Goal: Task Accomplishment & Management: Complete application form

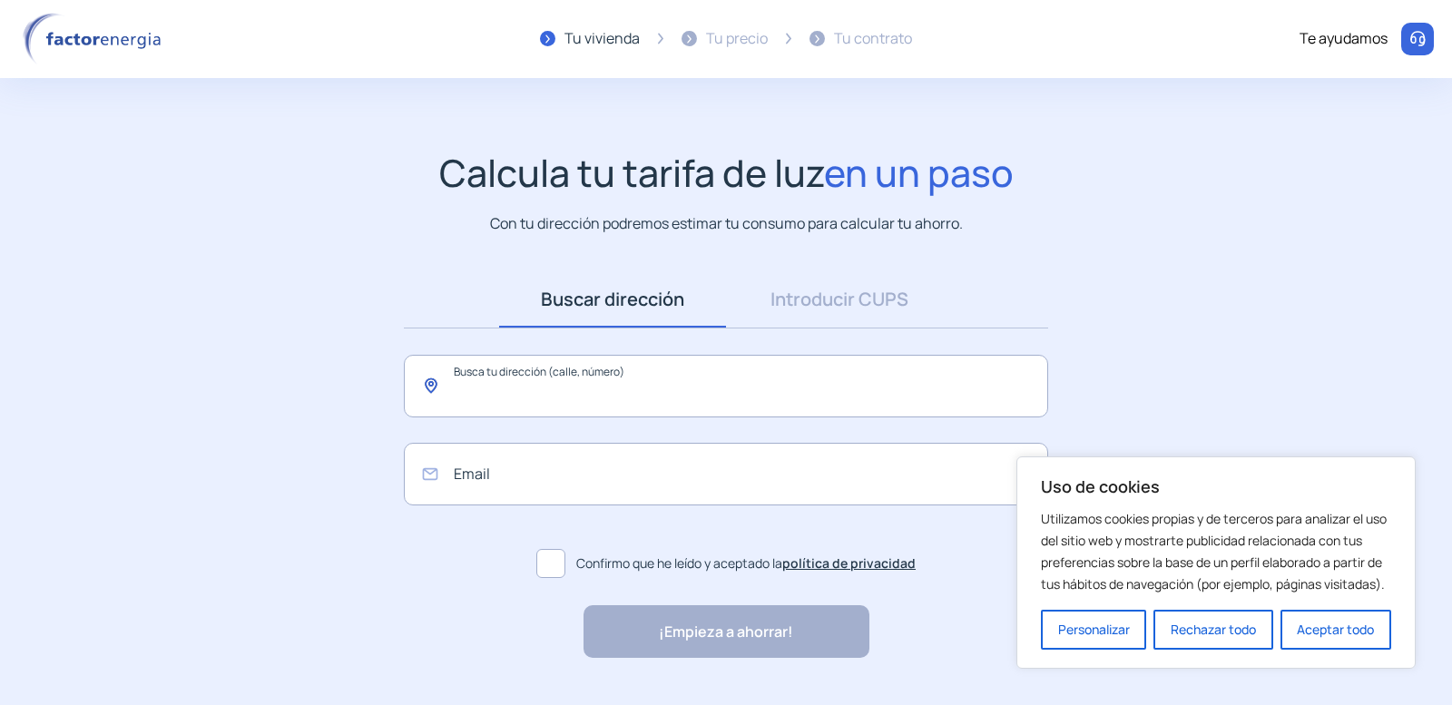
click at [581, 386] on input "text" at bounding box center [726, 386] width 644 height 63
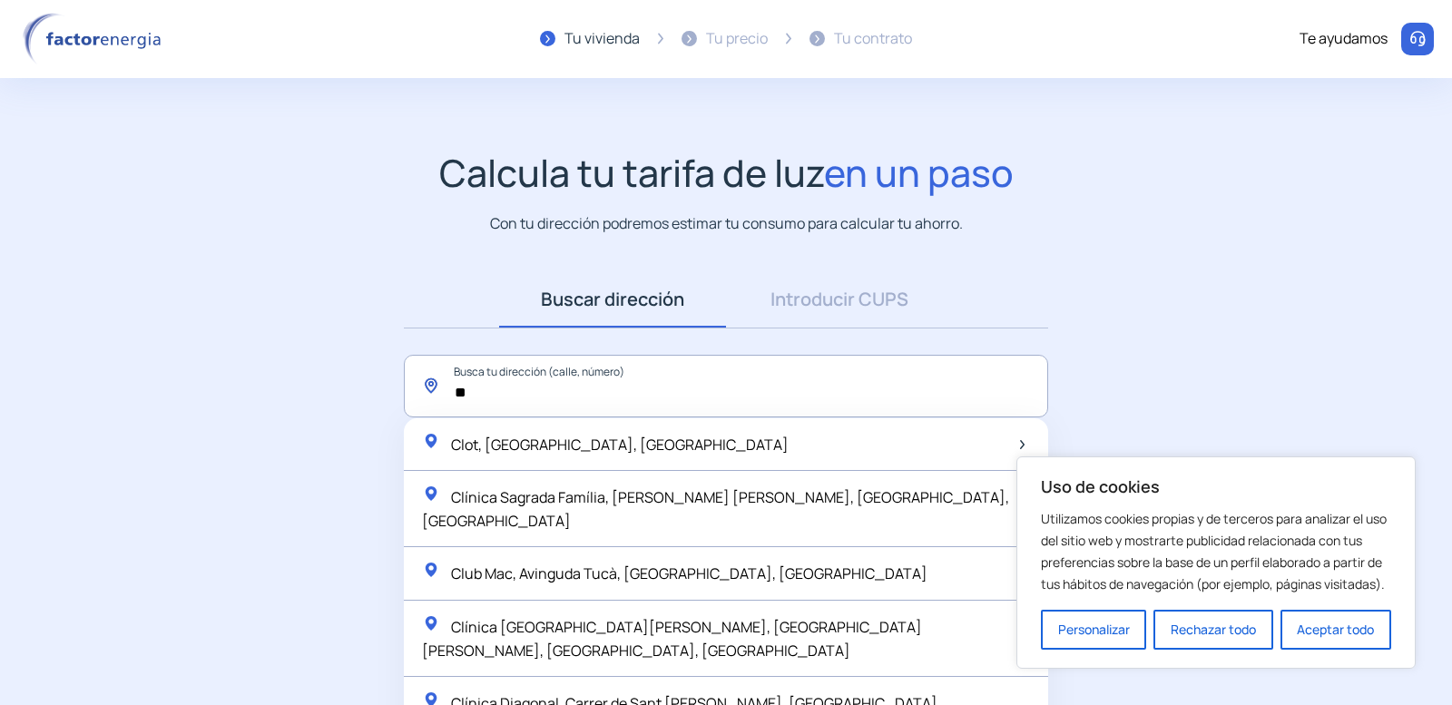
type input "*"
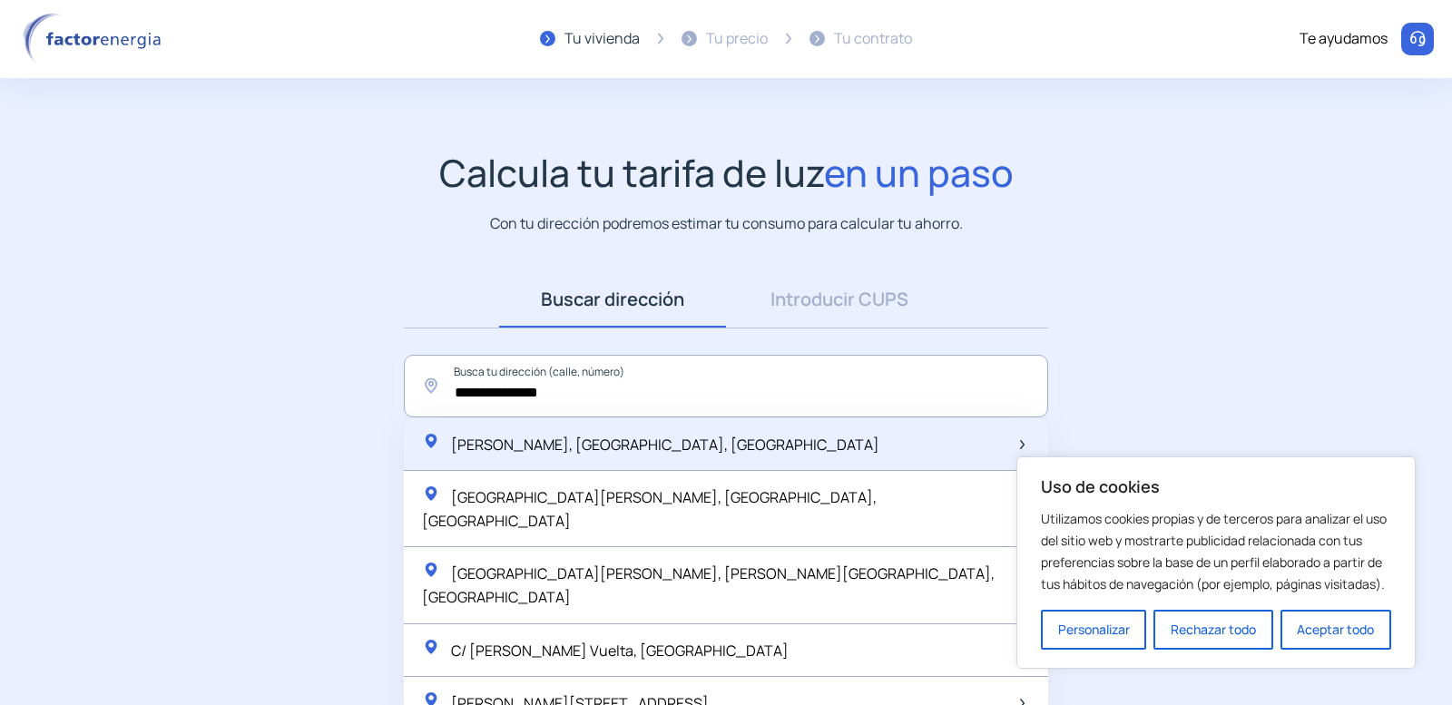
click at [529, 447] on span "[PERSON_NAME], [GEOGRAPHIC_DATA], [GEOGRAPHIC_DATA]" at bounding box center [665, 445] width 428 height 20
type input "**********"
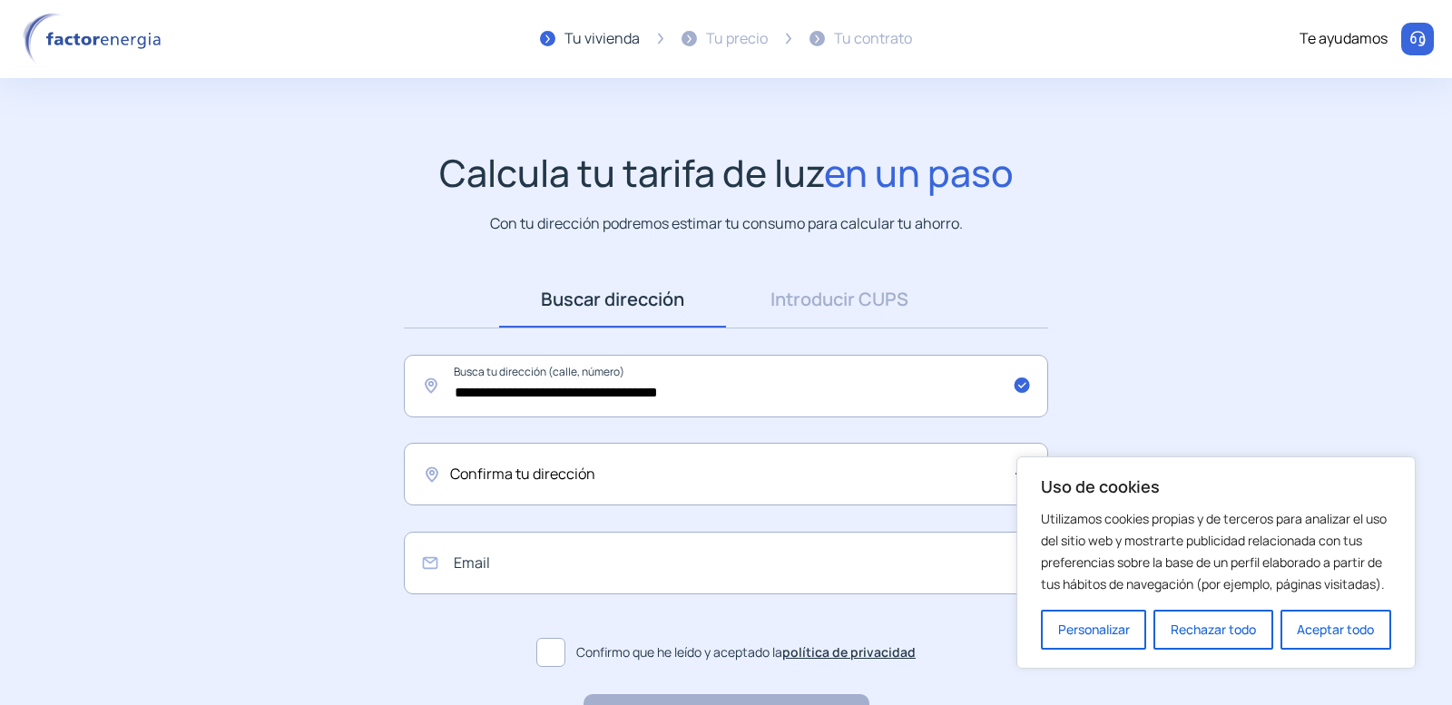
click at [564, 478] on span "Confirma tu dirección" at bounding box center [522, 475] width 145 height 24
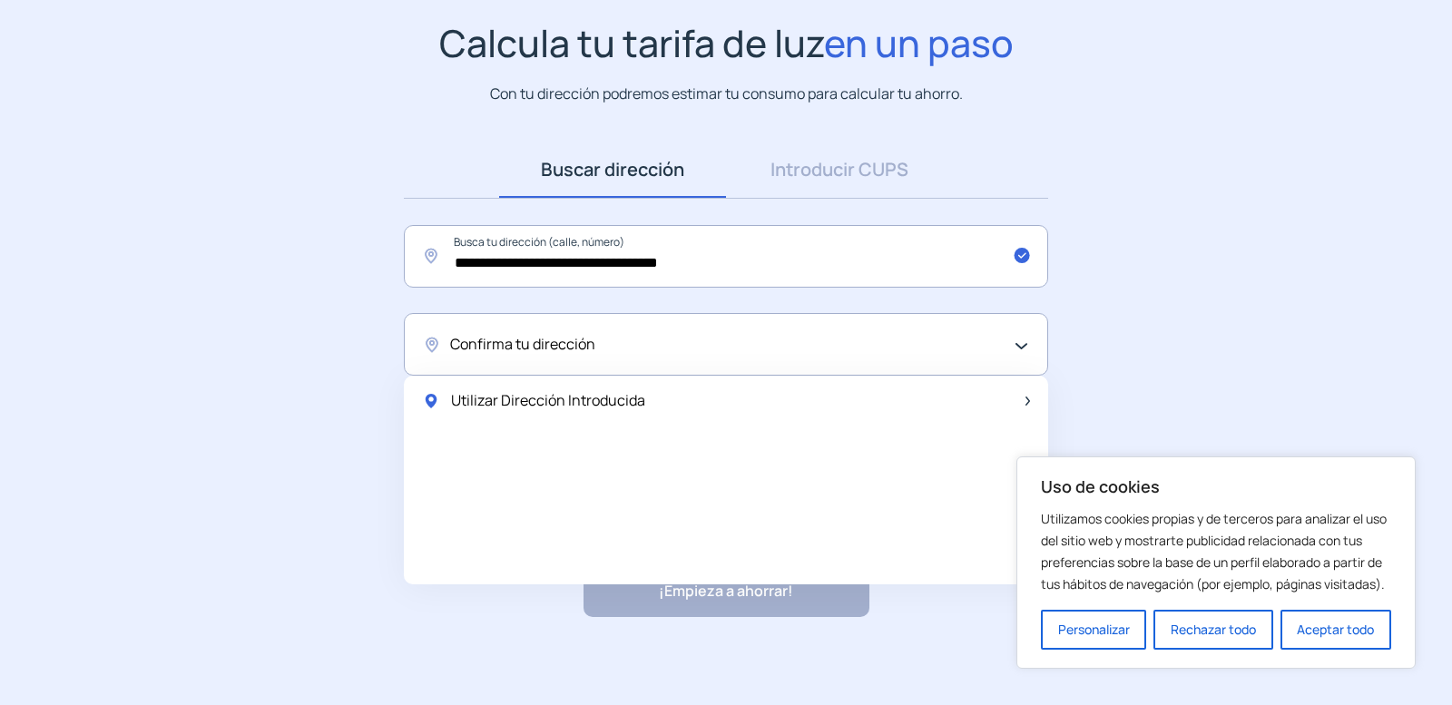
scroll to position [132, 0]
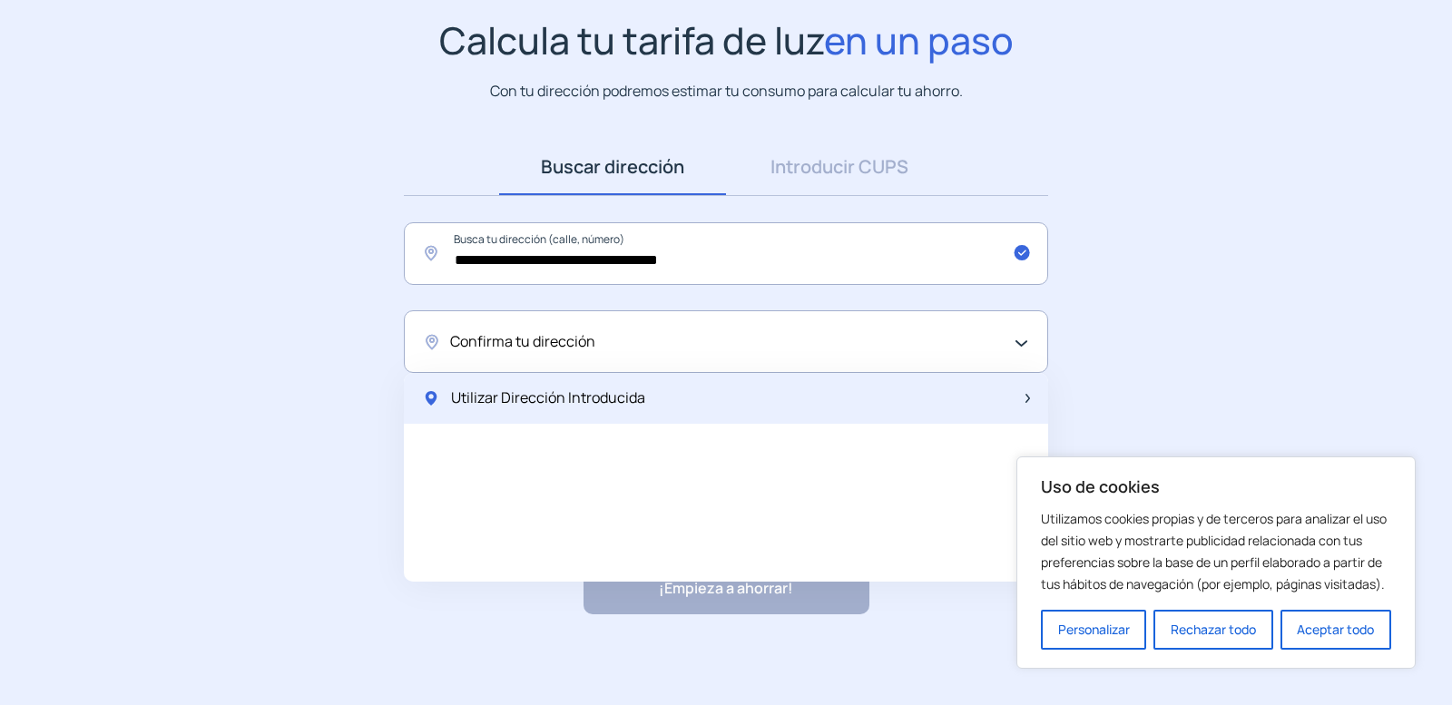
click at [520, 391] on span "Utilizar Dirección Introducida" at bounding box center [548, 399] width 194 height 24
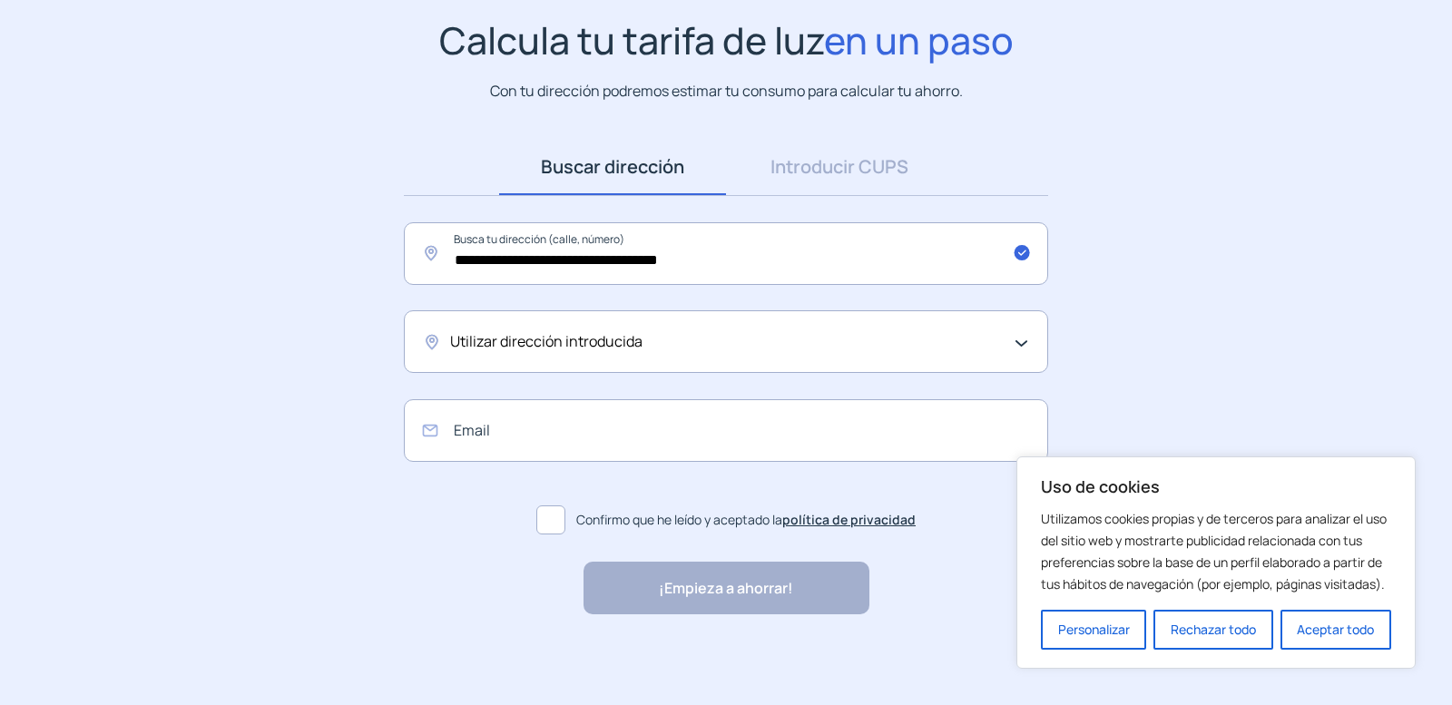
click at [482, 333] on span "Utilizar dirección introducida" at bounding box center [546, 342] width 192 height 24
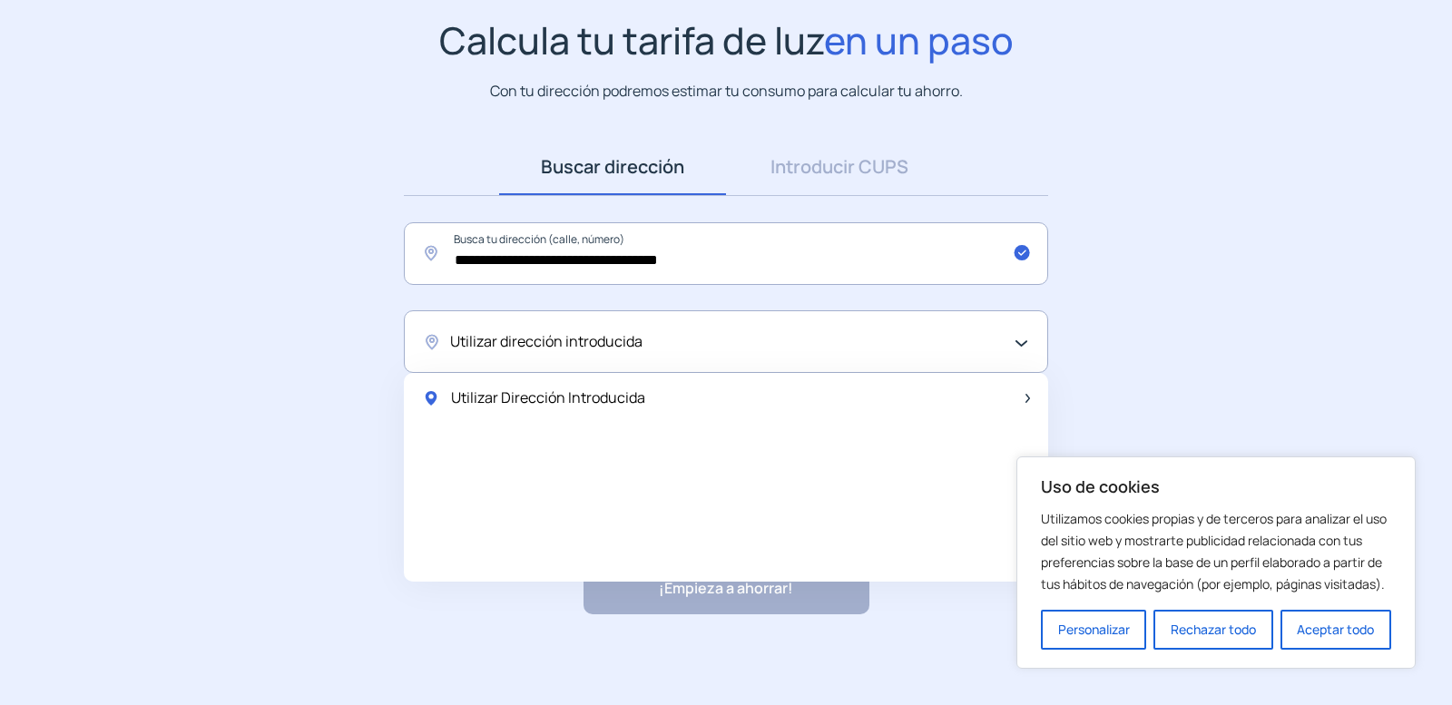
click at [482, 333] on span "Utilizar dirección introducida" at bounding box center [546, 342] width 192 height 24
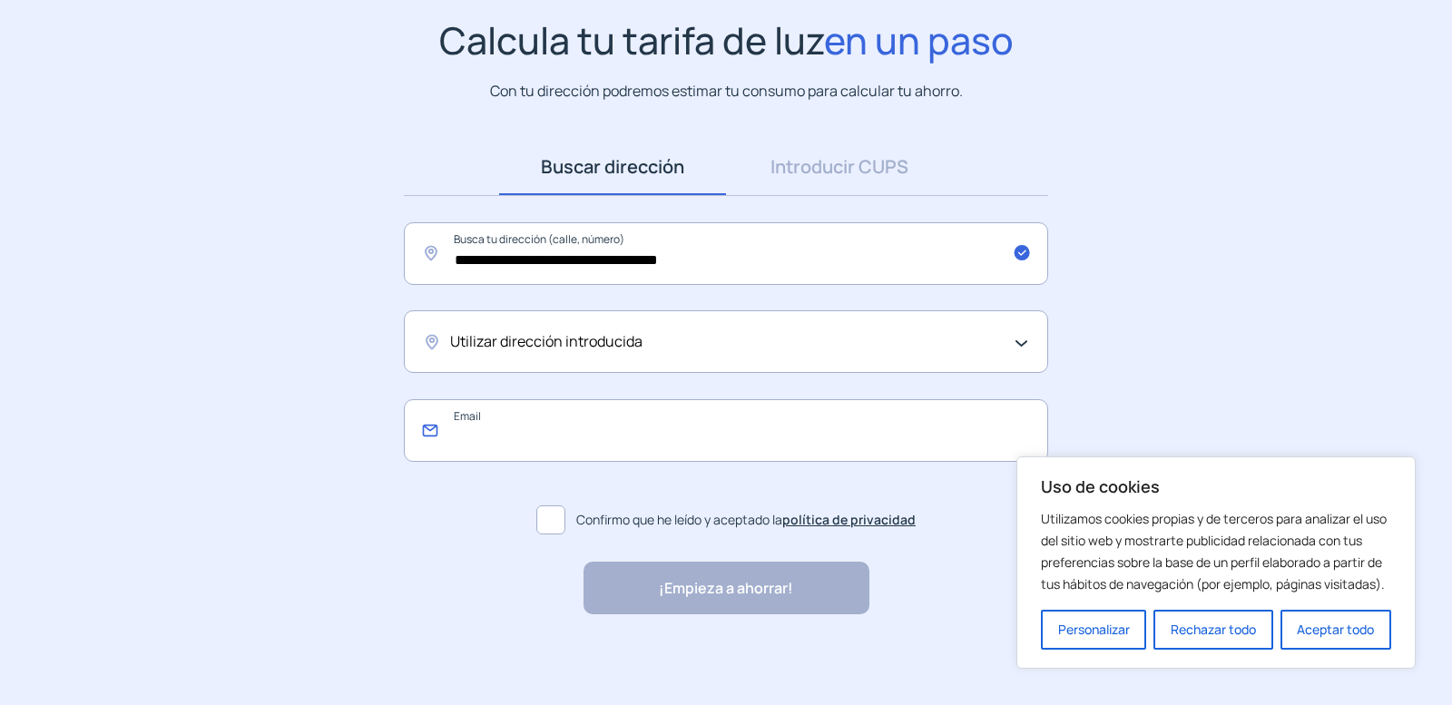
click at [491, 440] on input "email" at bounding box center [726, 430] width 644 height 63
type input "**********"
click at [1022, 343] on div "Utilizar dirección introducida" at bounding box center [726, 341] width 644 height 63
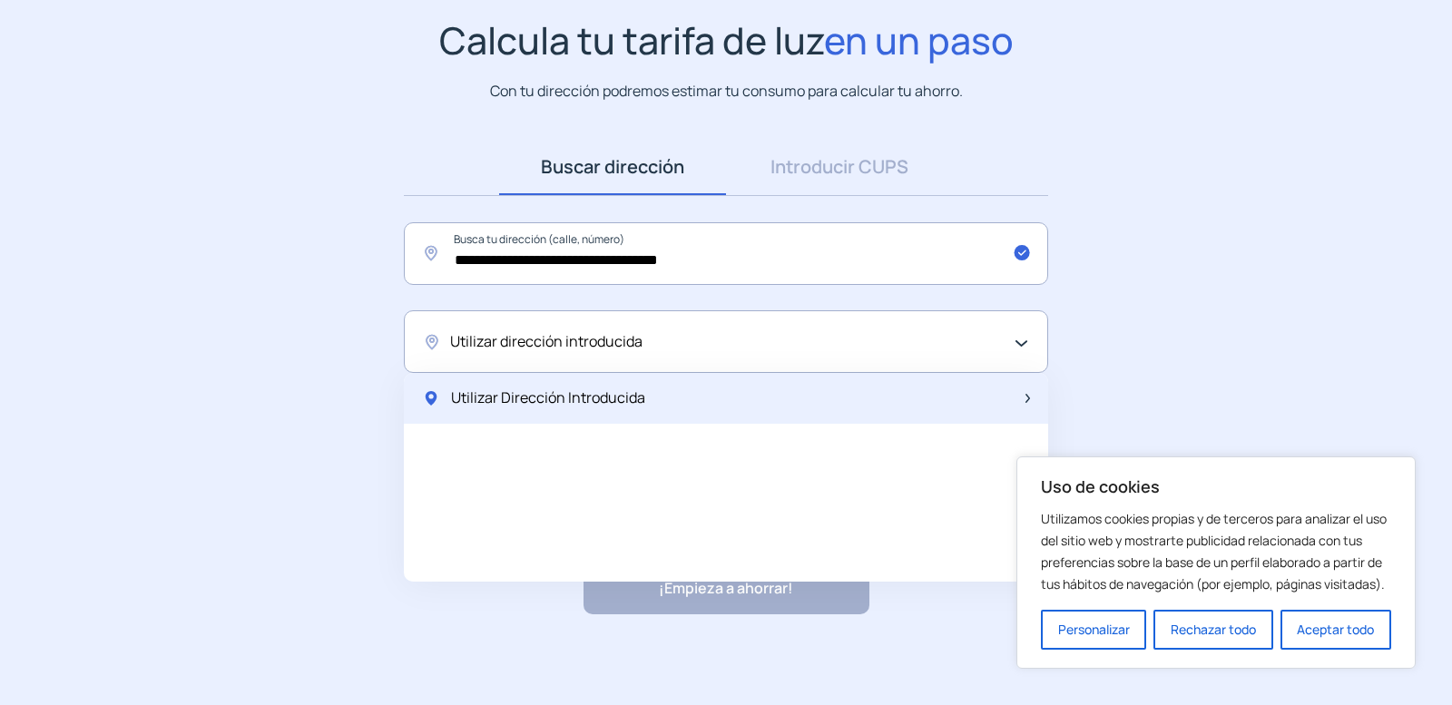
click at [615, 396] on span "Utilizar Dirección Introducida" at bounding box center [548, 399] width 194 height 24
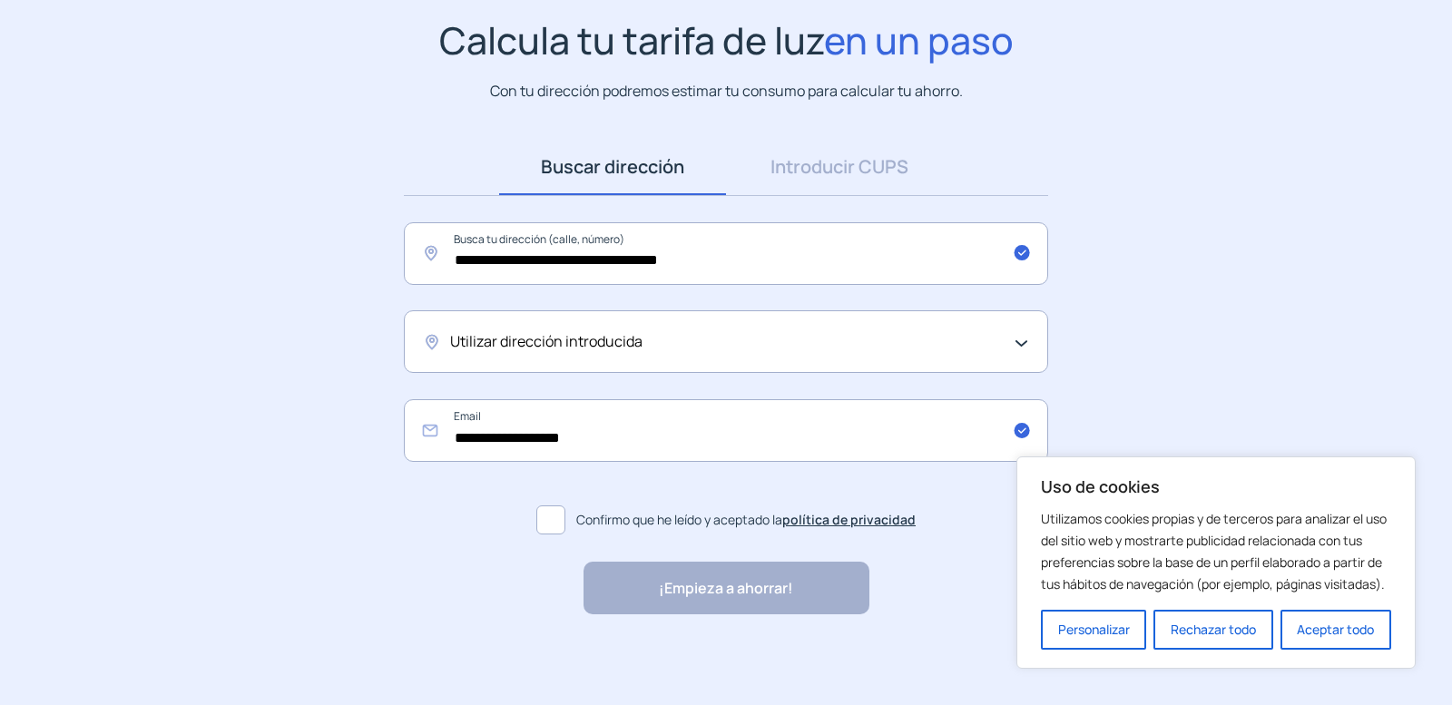
click at [437, 343] on div "Utilizar dirección introducida" at bounding box center [726, 341] width 644 height 63
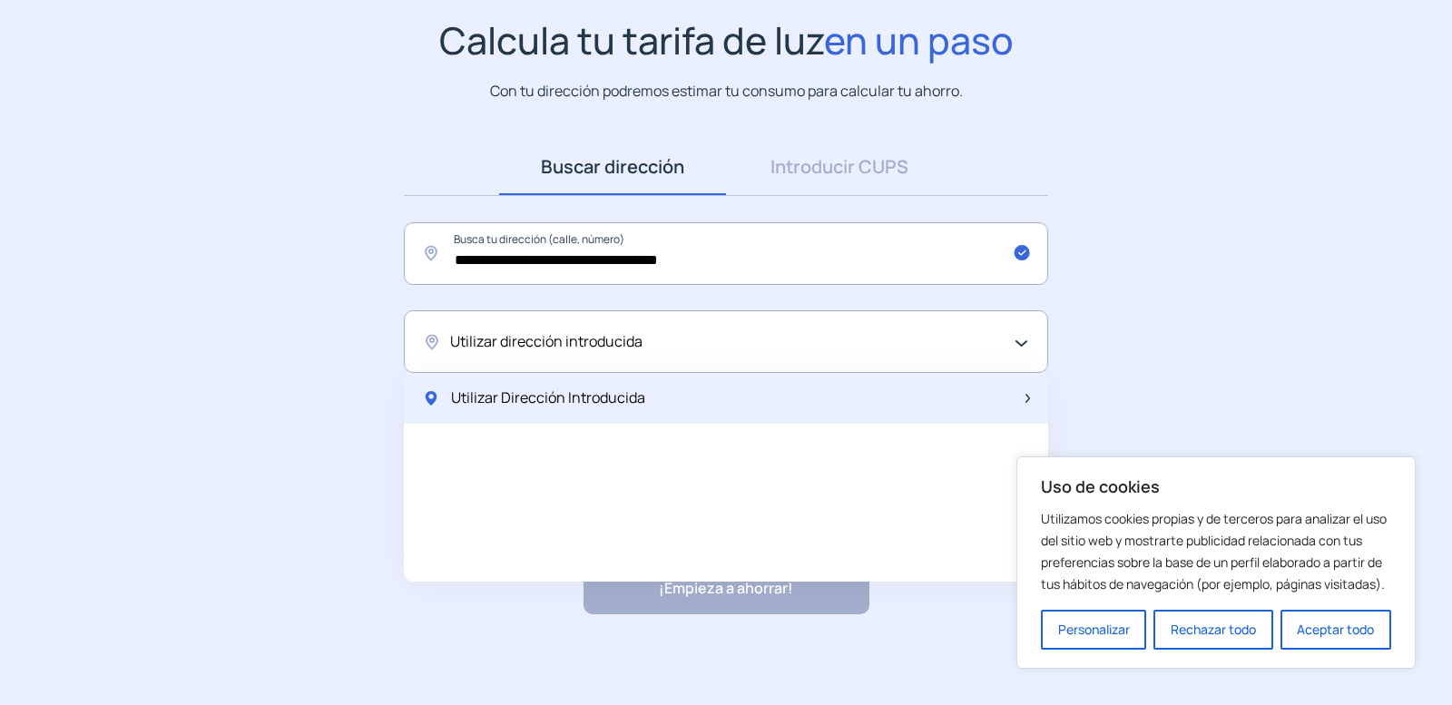
click at [556, 394] on span "Utilizar Dirección Introducida" at bounding box center [548, 399] width 194 height 24
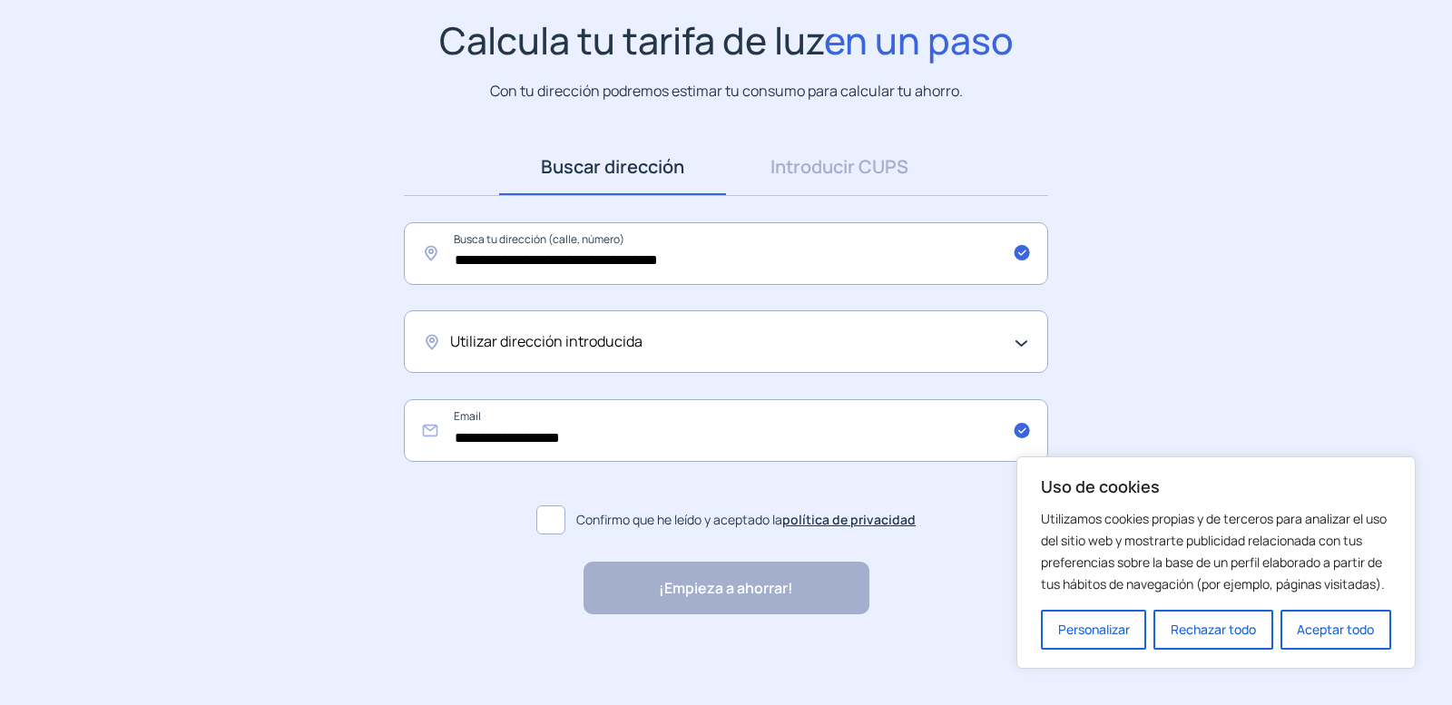
click at [550, 518] on span at bounding box center [550, 519] width 29 height 29
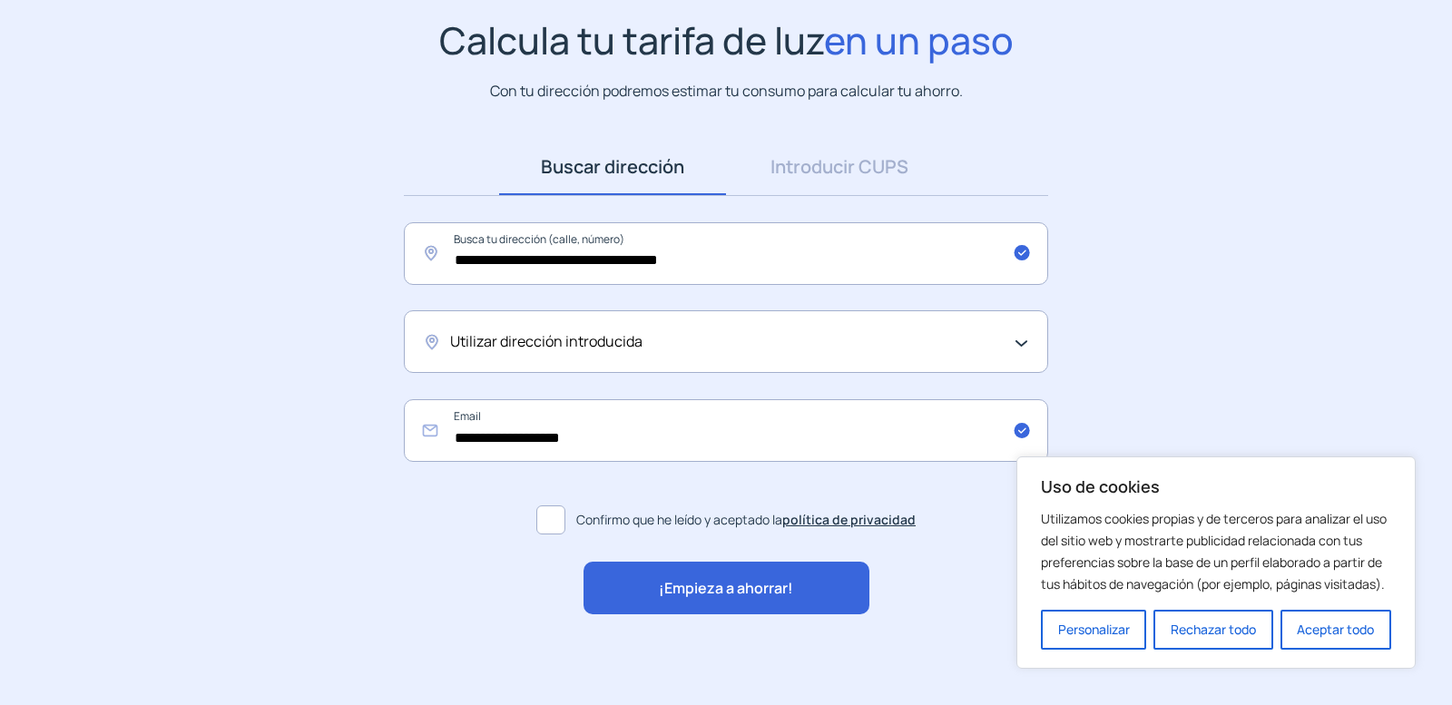
click at [1193, 625] on button "Rechazar todo" at bounding box center [1212, 630] width 119 height 40
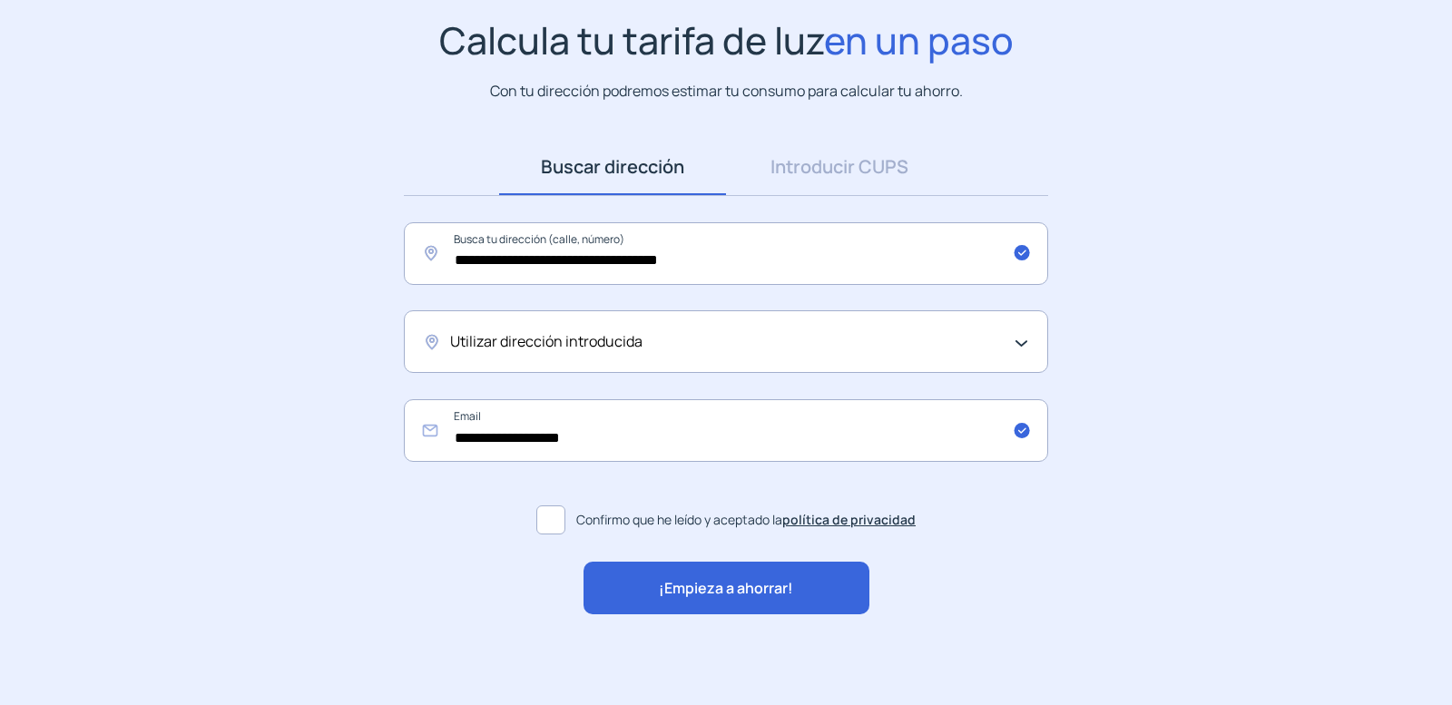
click at [683, 588] on span "¡Empieza a ahorrar!" at bounding box center [726, 589] width 134 height 24
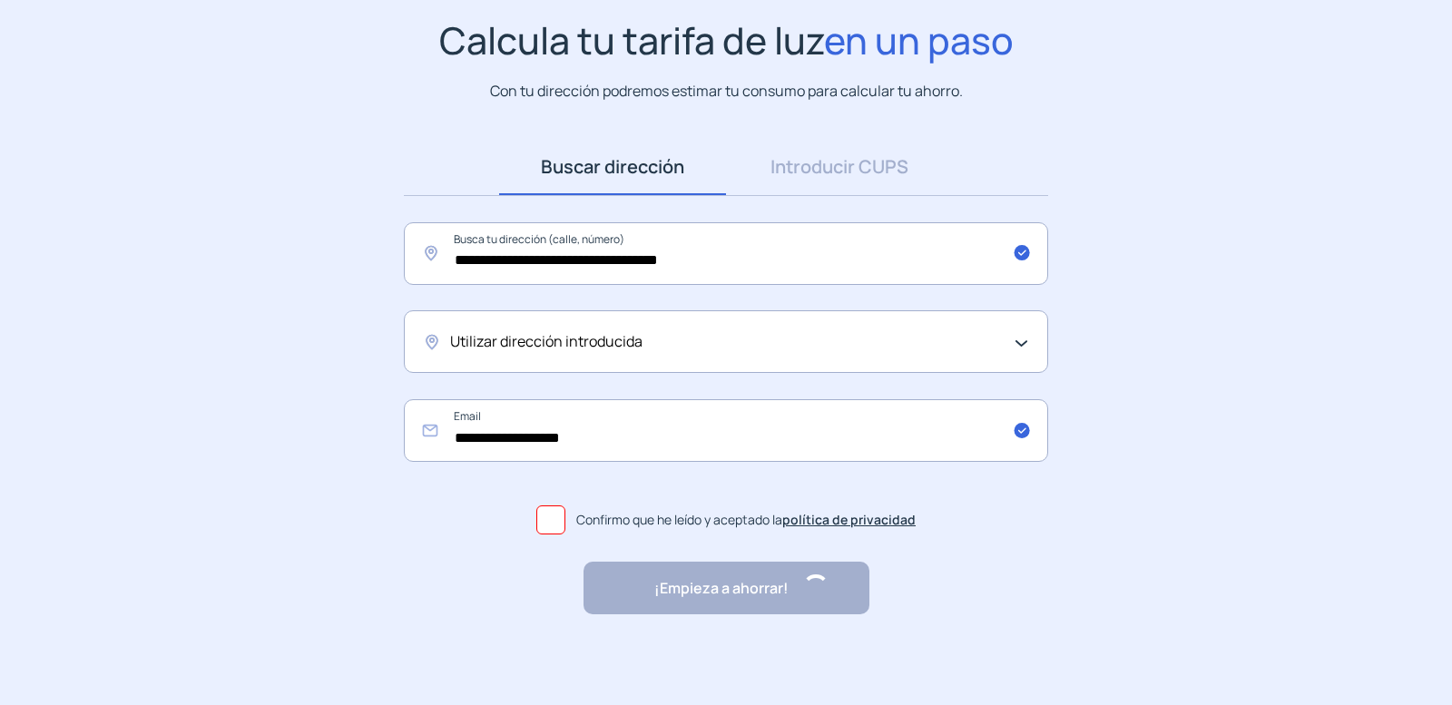
scroll to position [0, 0]
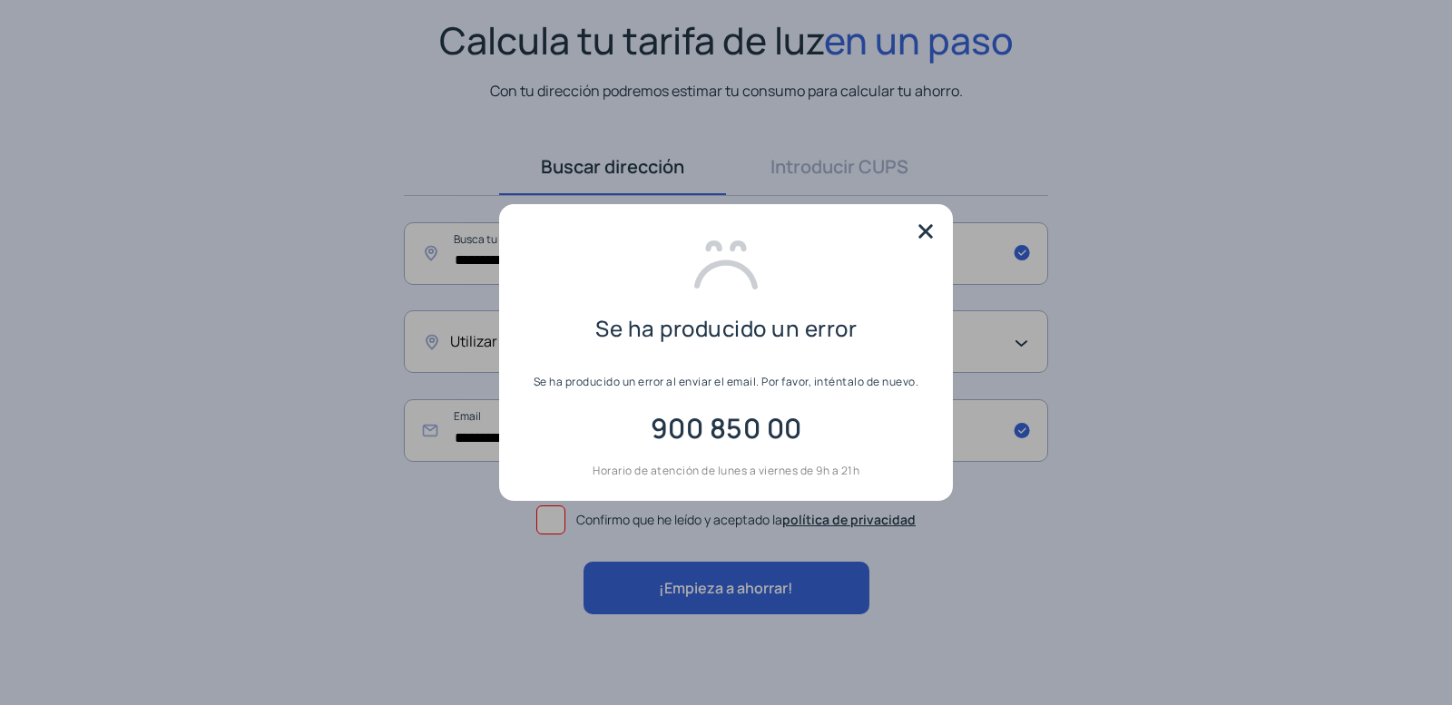
click at [922, 231] on img at bounding box center [925, 231] width 27 height 27
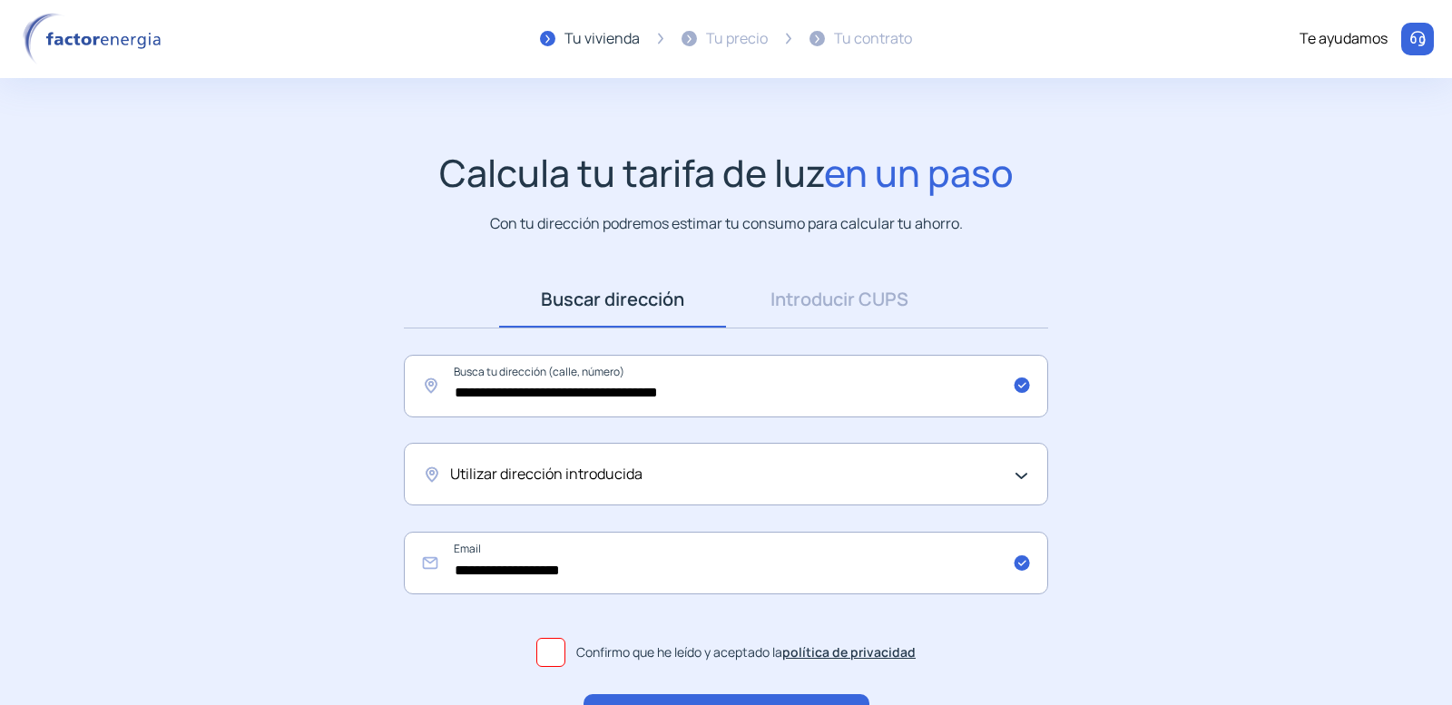
scroll to position [132, 0]
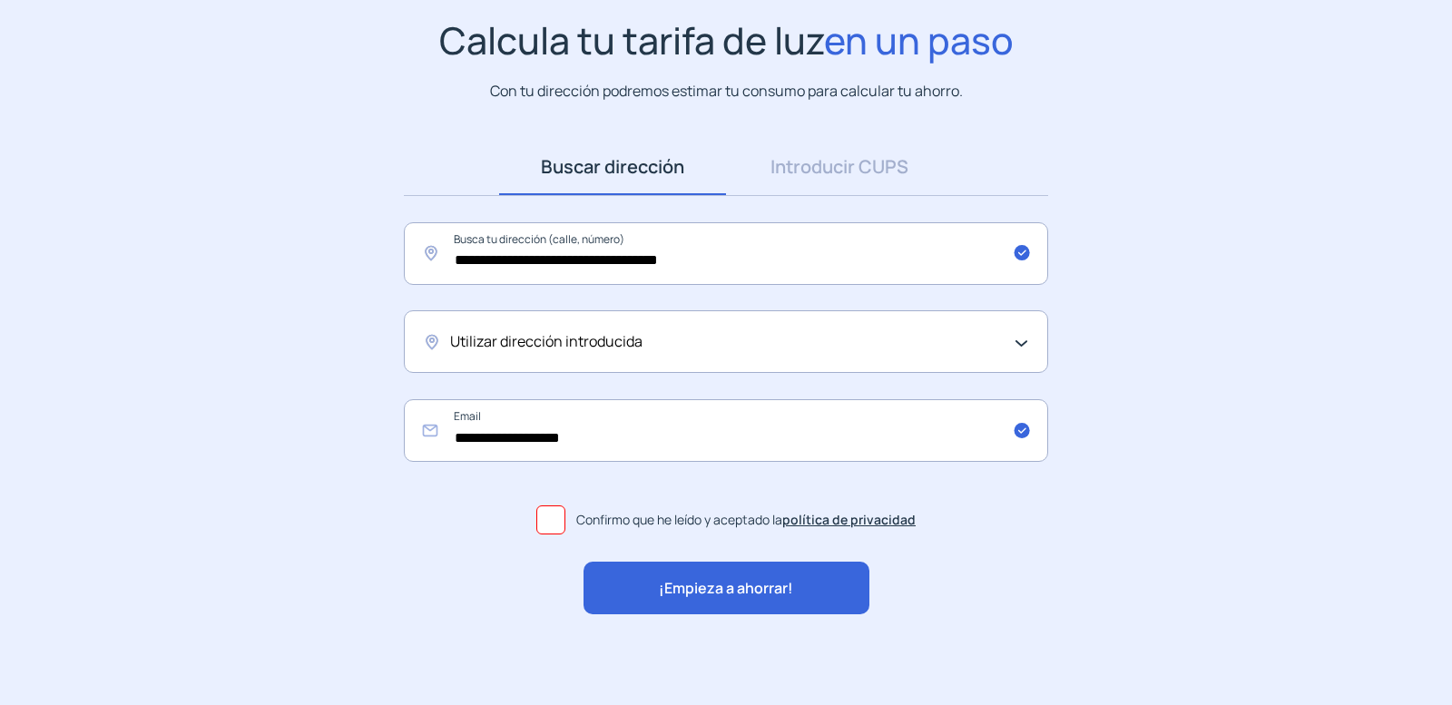
click at [432, 343] on div "Utilizar dirección introducida" at bounding box center [726, 341] width 644 height 63
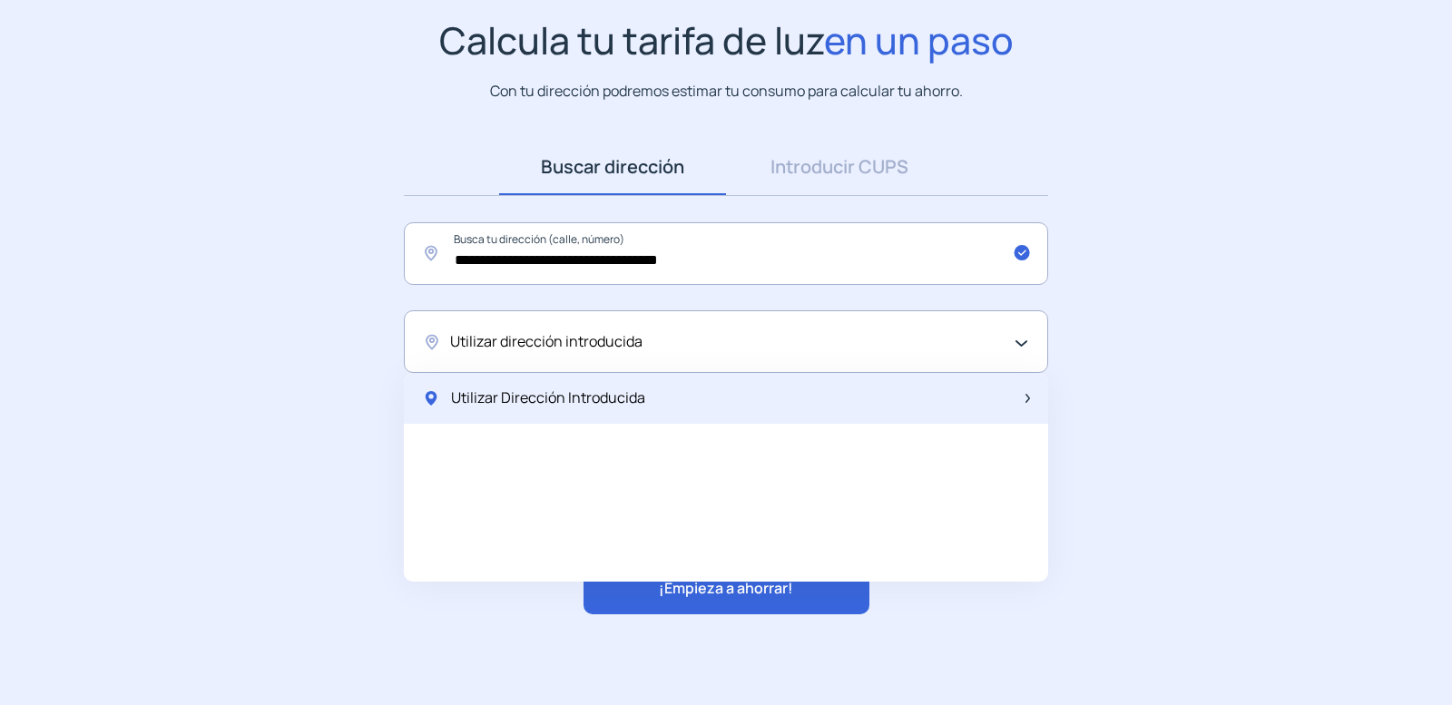
click at [446, 398] on div "Utilizar Dirección Introducida" at bounding box center [533, 399] width 223 height 24
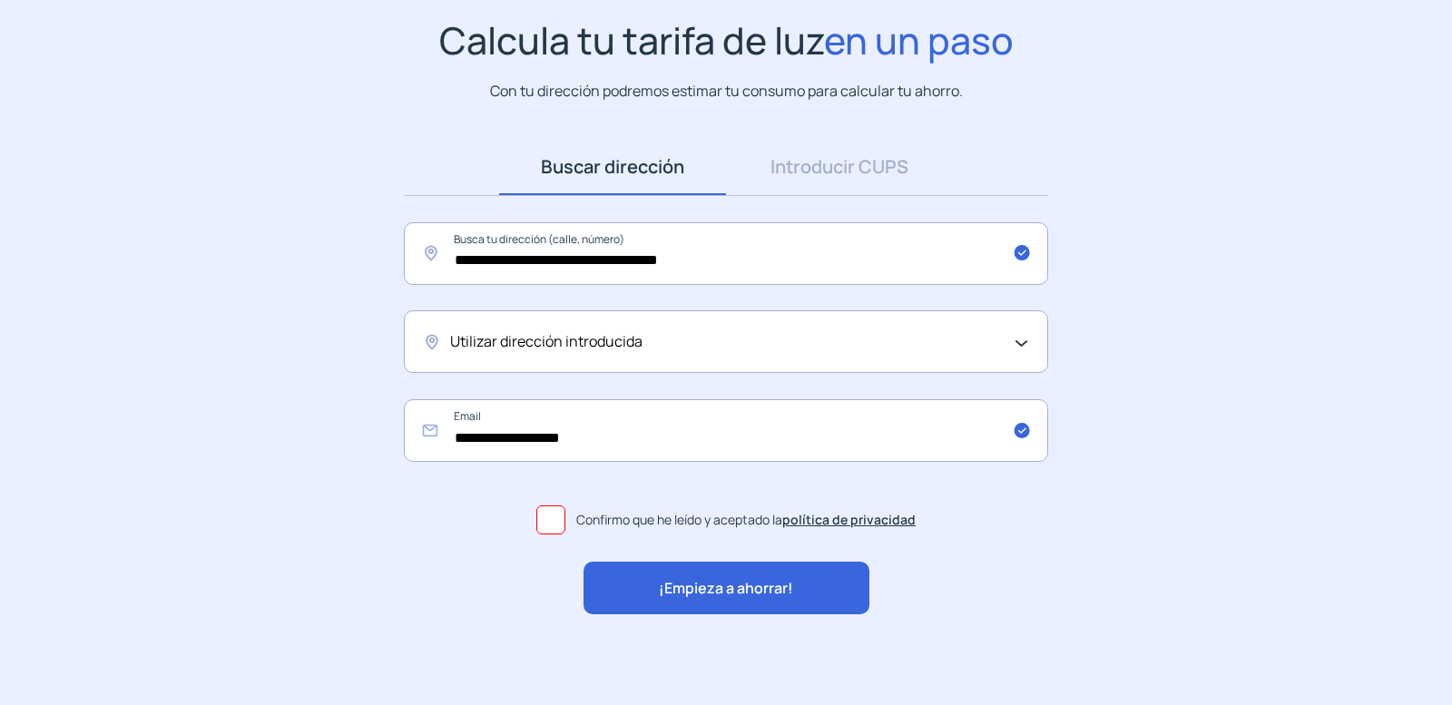
click at [633, 606] on div "¡Empieza a ahorrar!" at bounding box center [727, 588] width 286 height 53
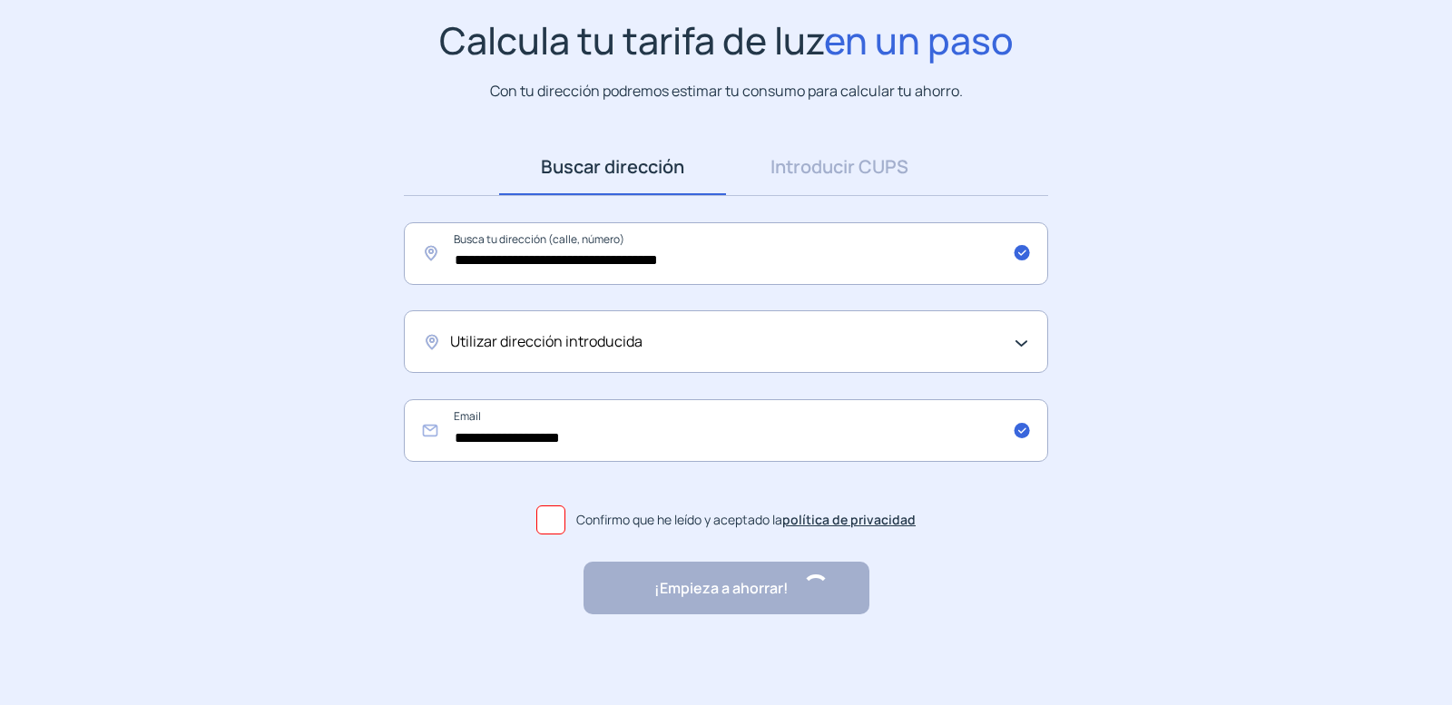
scroll to position [0, 0]
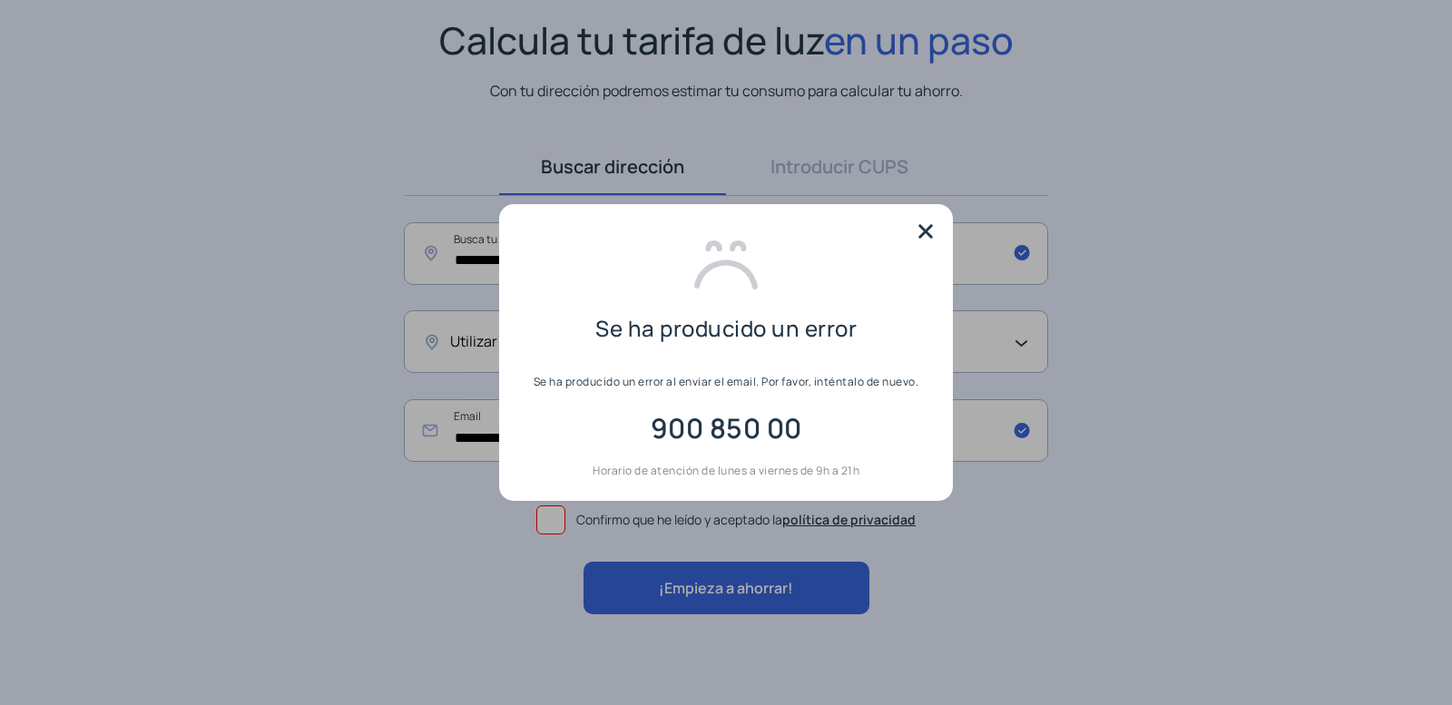
click at [920, 230] on img at bounding box center [925, 231] width 27 height 27
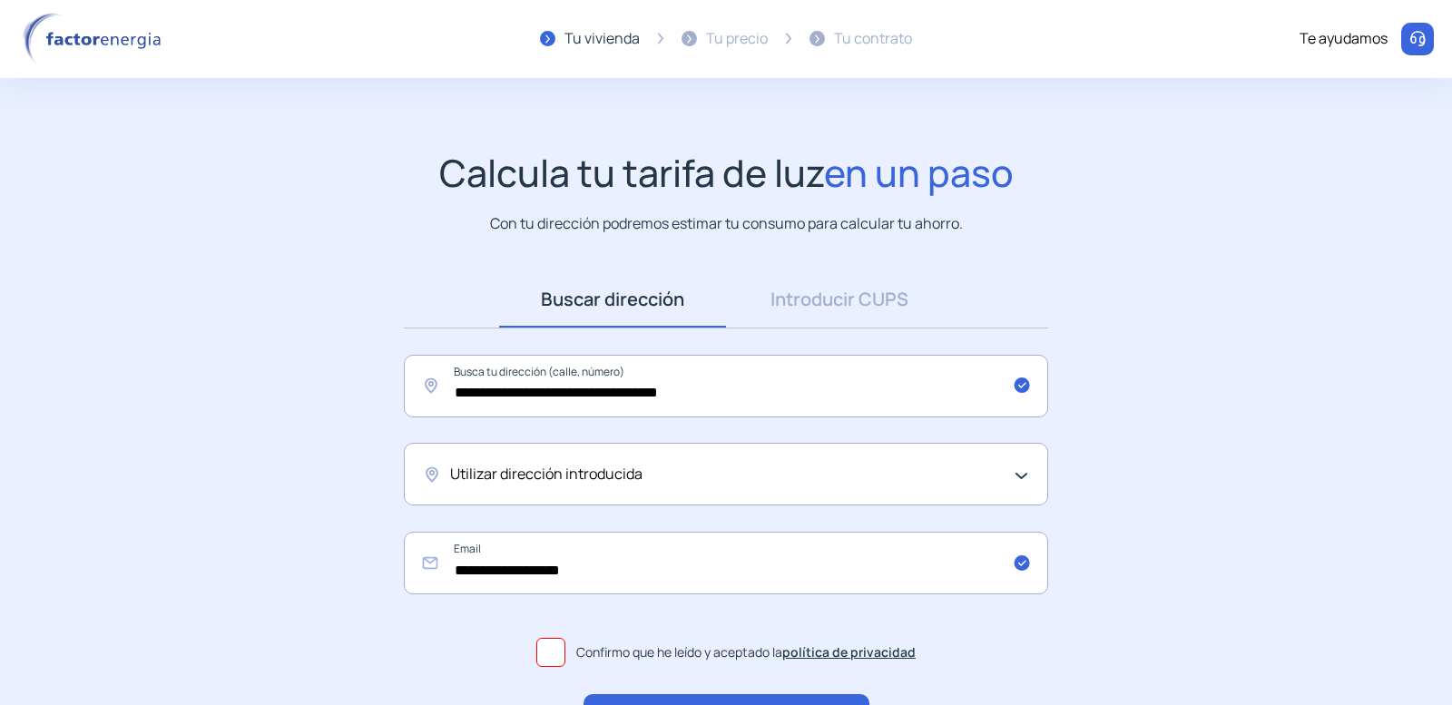
click at [80, 42] on img at bounding box center [95, 39] width 154 height 53
click at [1353, 38] on div "Te ayudamos" at bounding box center [1344, 39] width 88 height 24
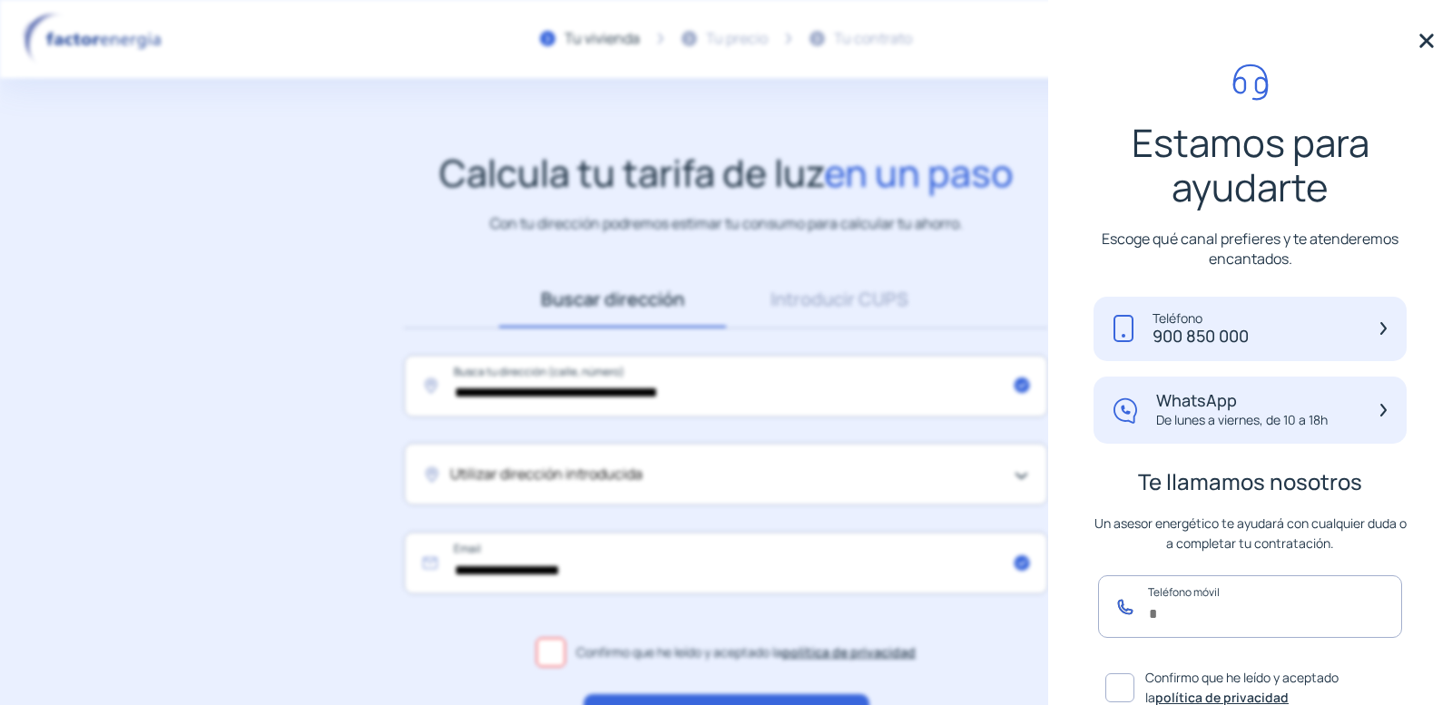
click at [1186, 607] on input "text" at bounding box center [1250, 606] width 304 height 63
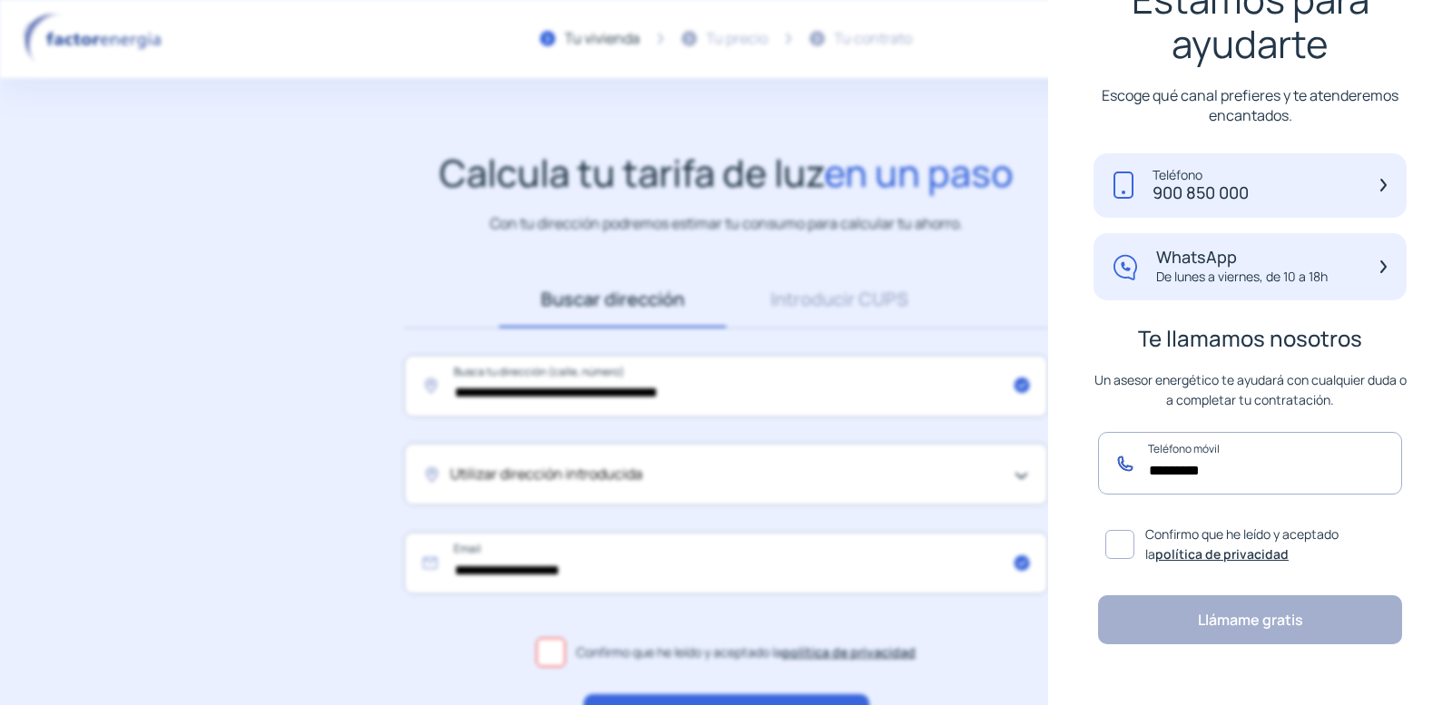
scroll to position [146, 0]
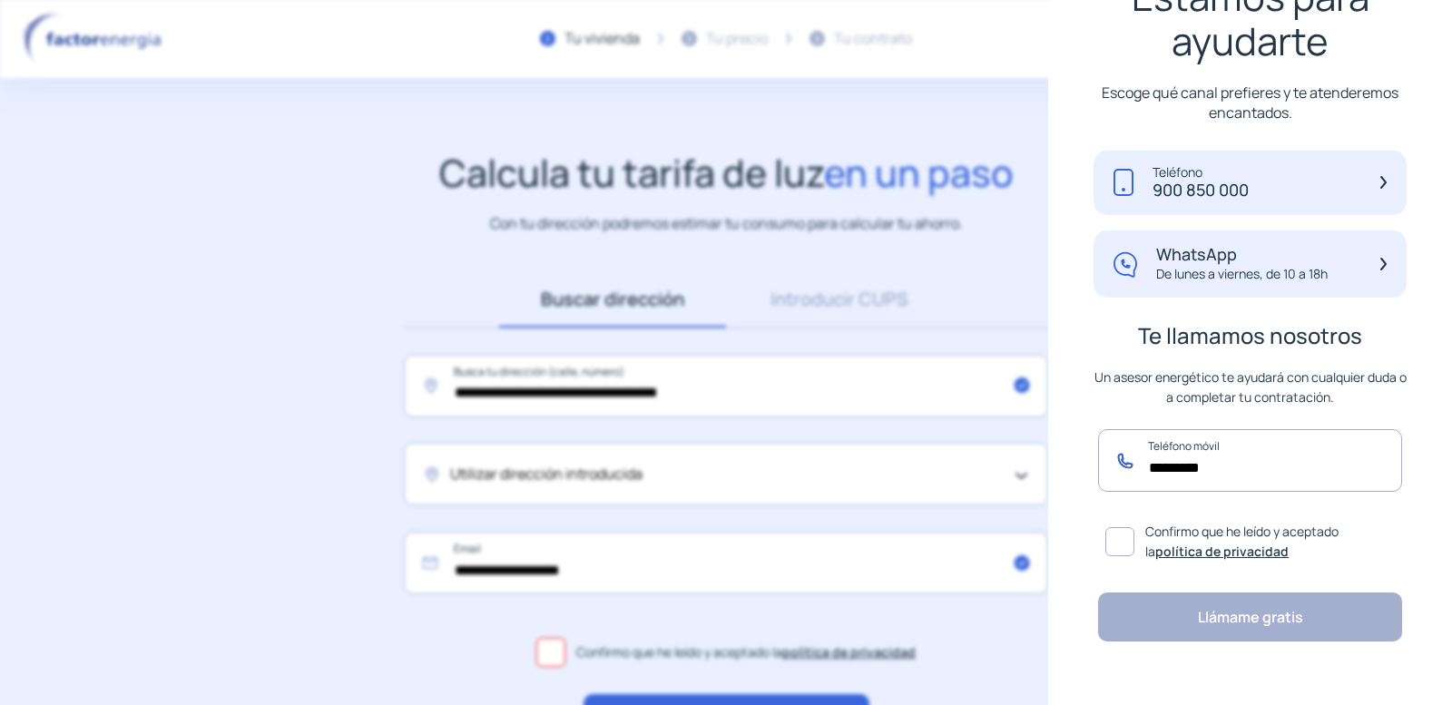
type input "*********"
click at [1121, 544] on span at bounding box center [1119, 541] width 29 height 29
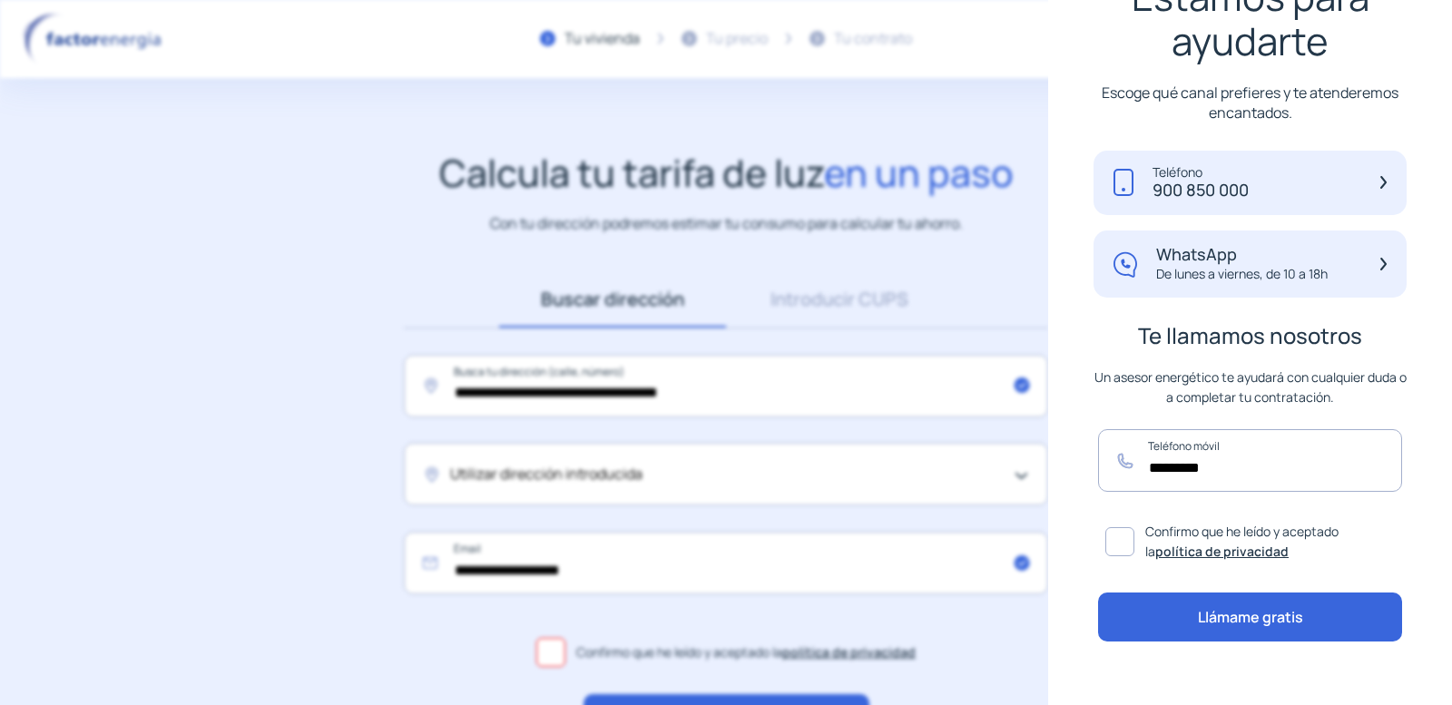
click at [1243, 620] on button "Llámame gratis" at bounding box center [1250, 617] width 304 height 49
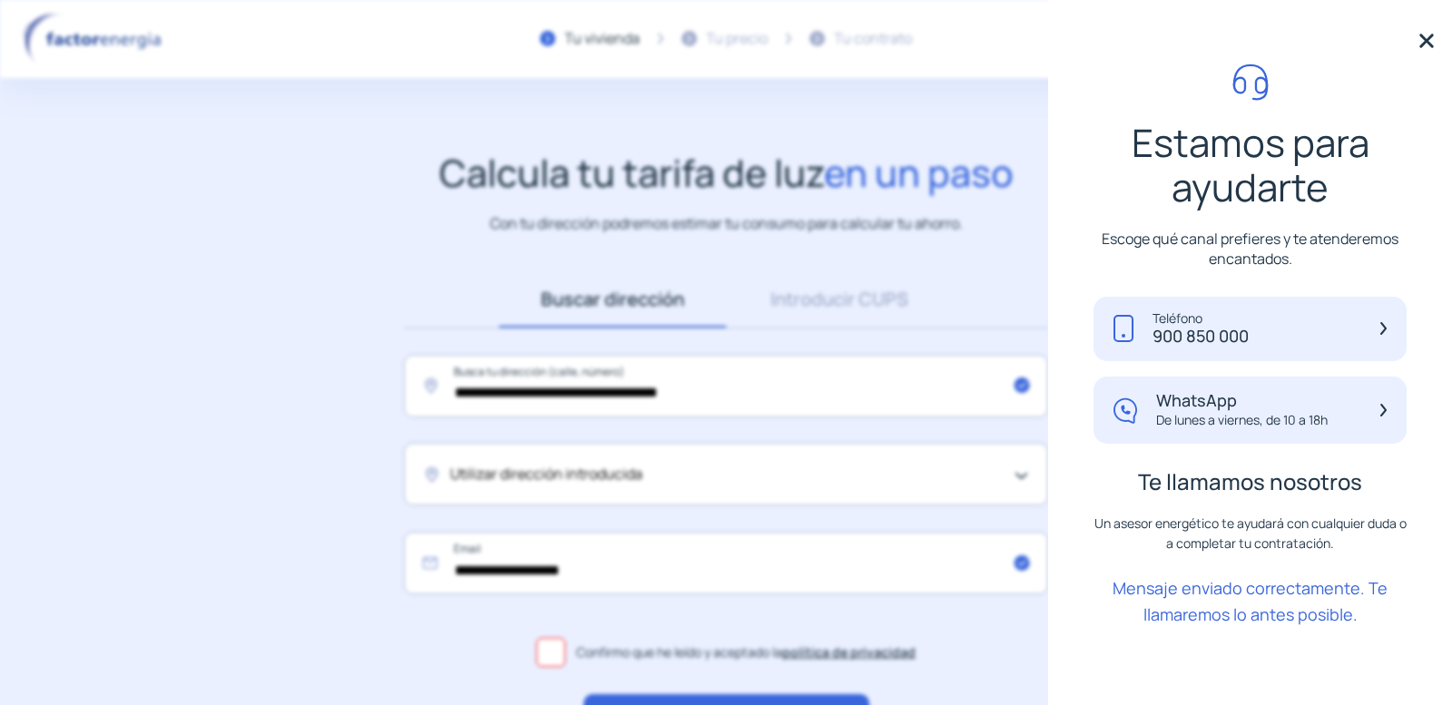
scroll to position [0, 0]
click at [1426, 42] on img at bounding box center [1426, 40] width 27 height 27
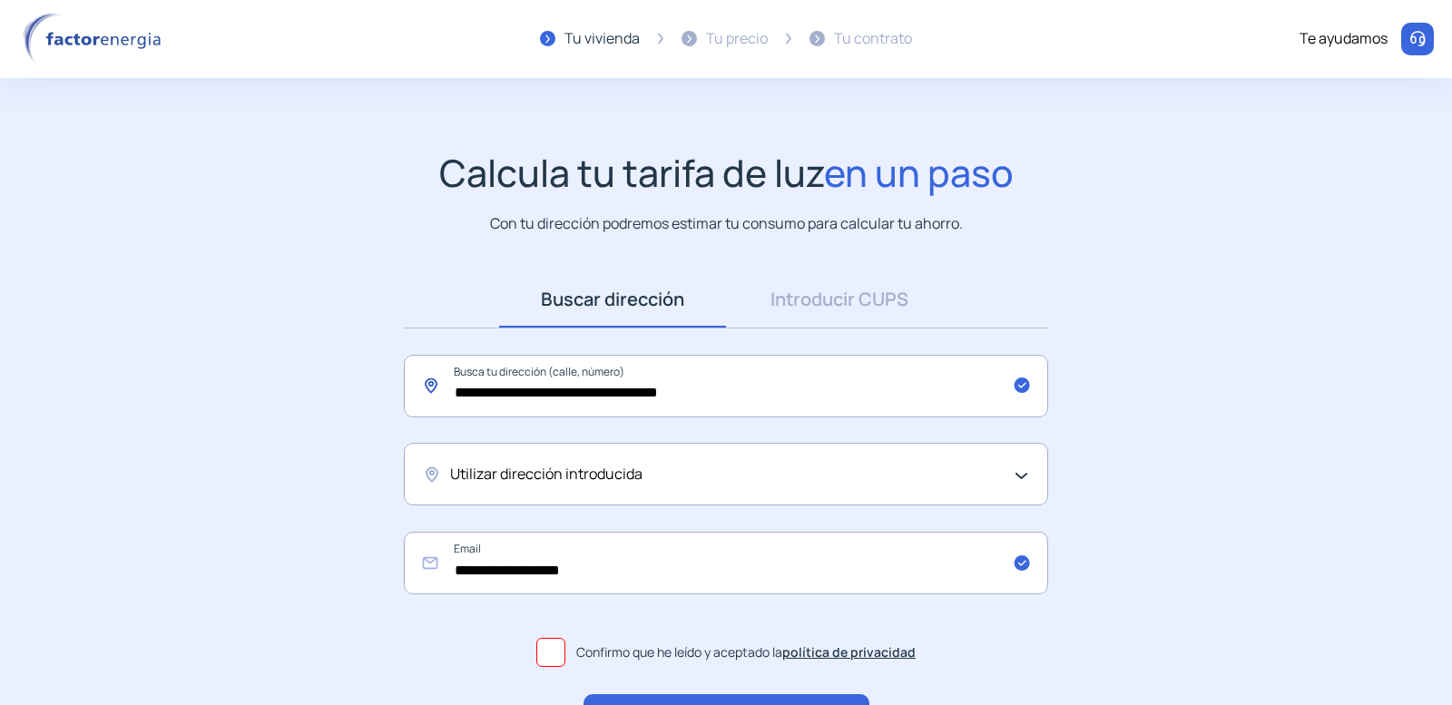
click at [450, 394] on input "**********" at bounding box center [726, 386] width 644 height 63
click at [627, 476] on span "Utilizar dirección introducida" at bounding box center [546, 475] width 192 height 24
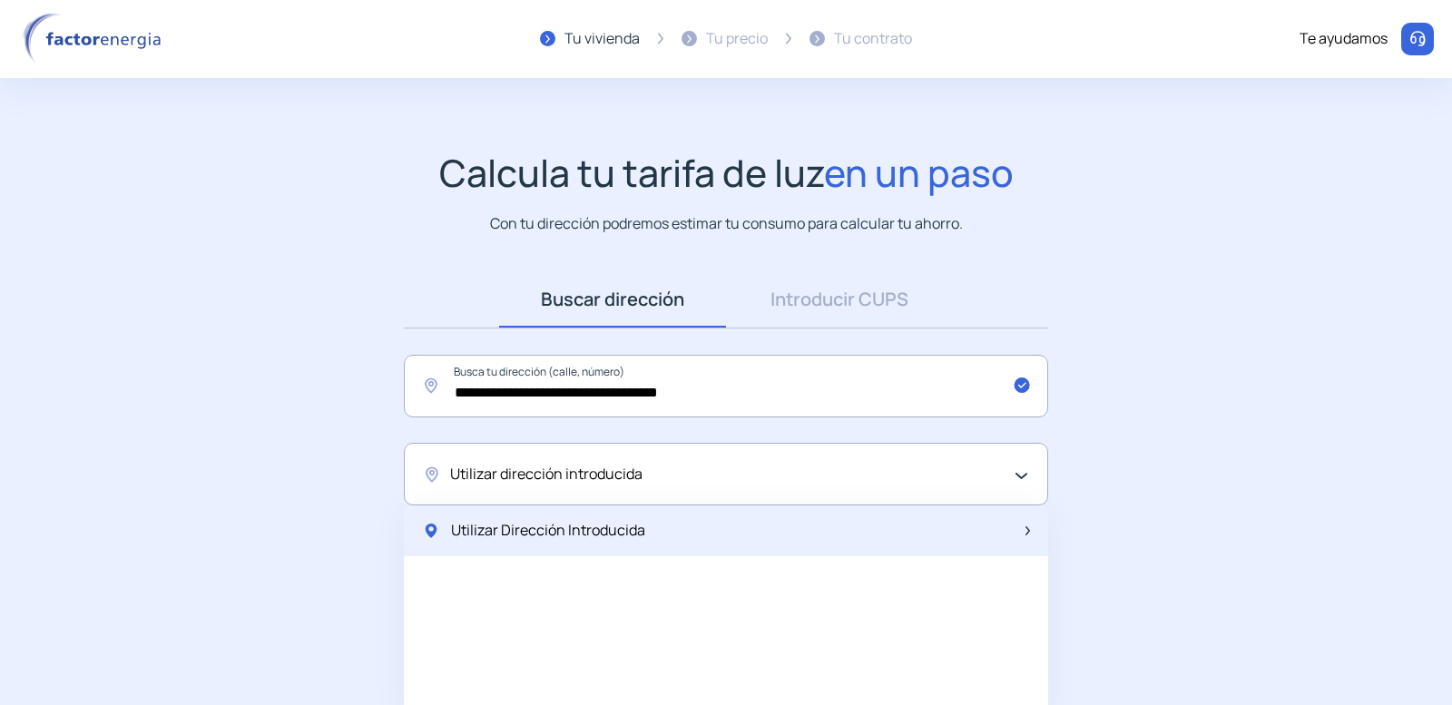
click at [584, 534] on span "Utilizar Dirección Introducida" at bounding box center [548, 531] width 194 height 24
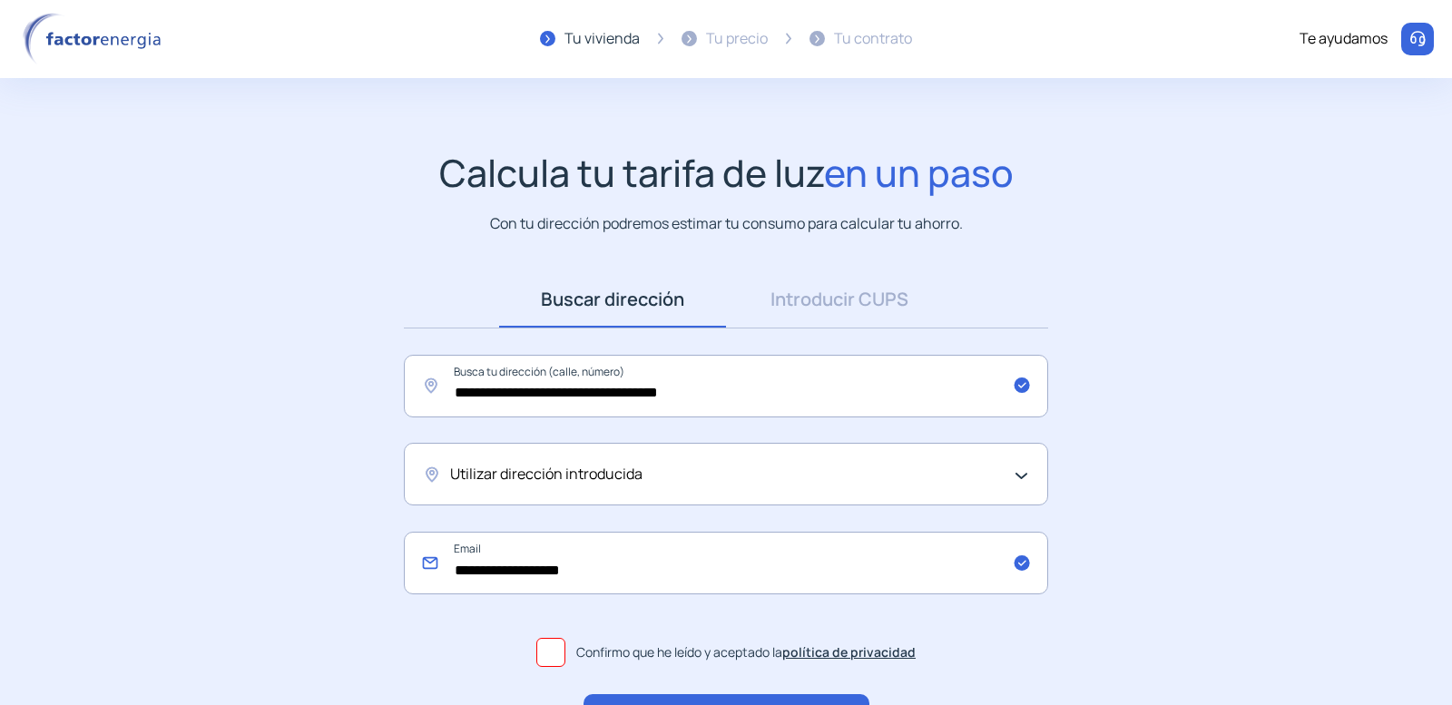
click at [623, 566] on input "**********" at bounding box center [726, 563] width 644 height 63
click at [723, 570] on input "**********" at bounding box center [726, 563] width 644 height 63
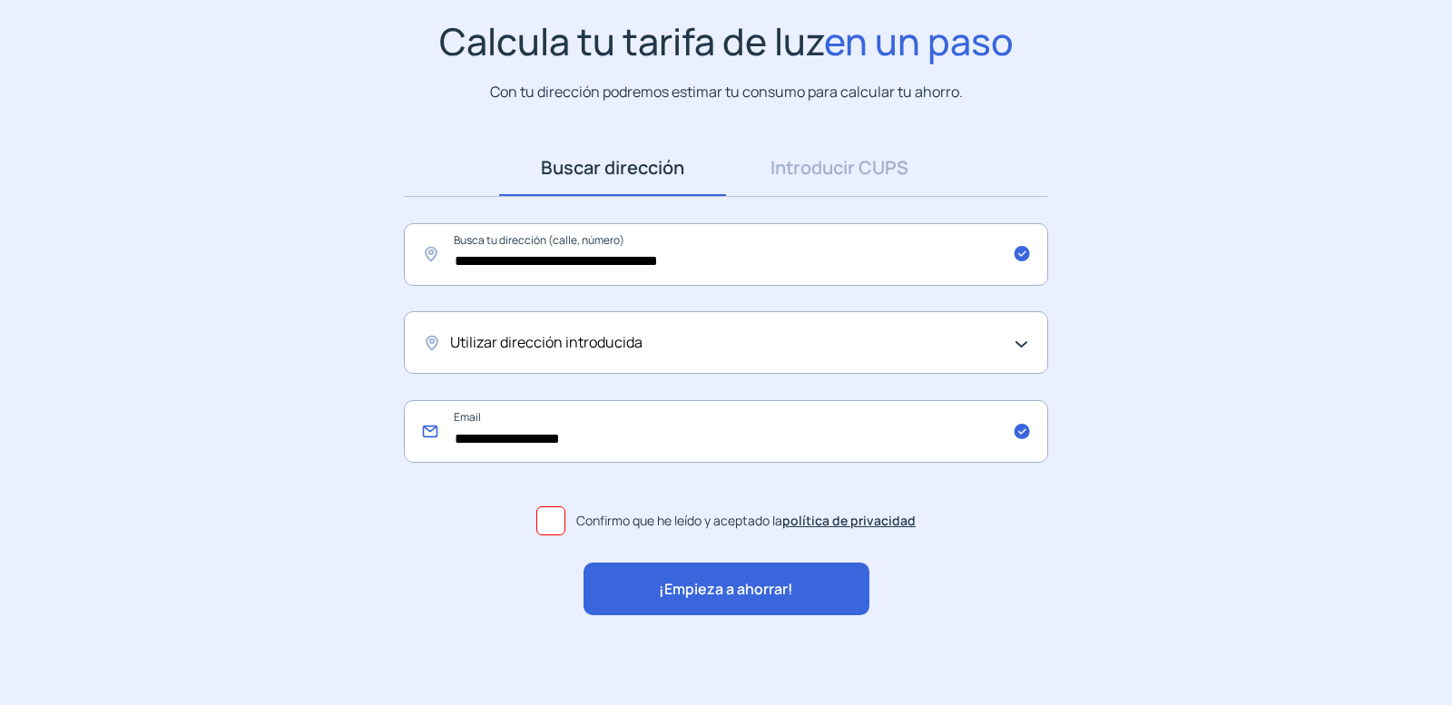
scroll to position [132, 0]
click at [724, 594] on span "¡Empieza a ahorrar!" at bounding box center [726, 589] width 134 height 24
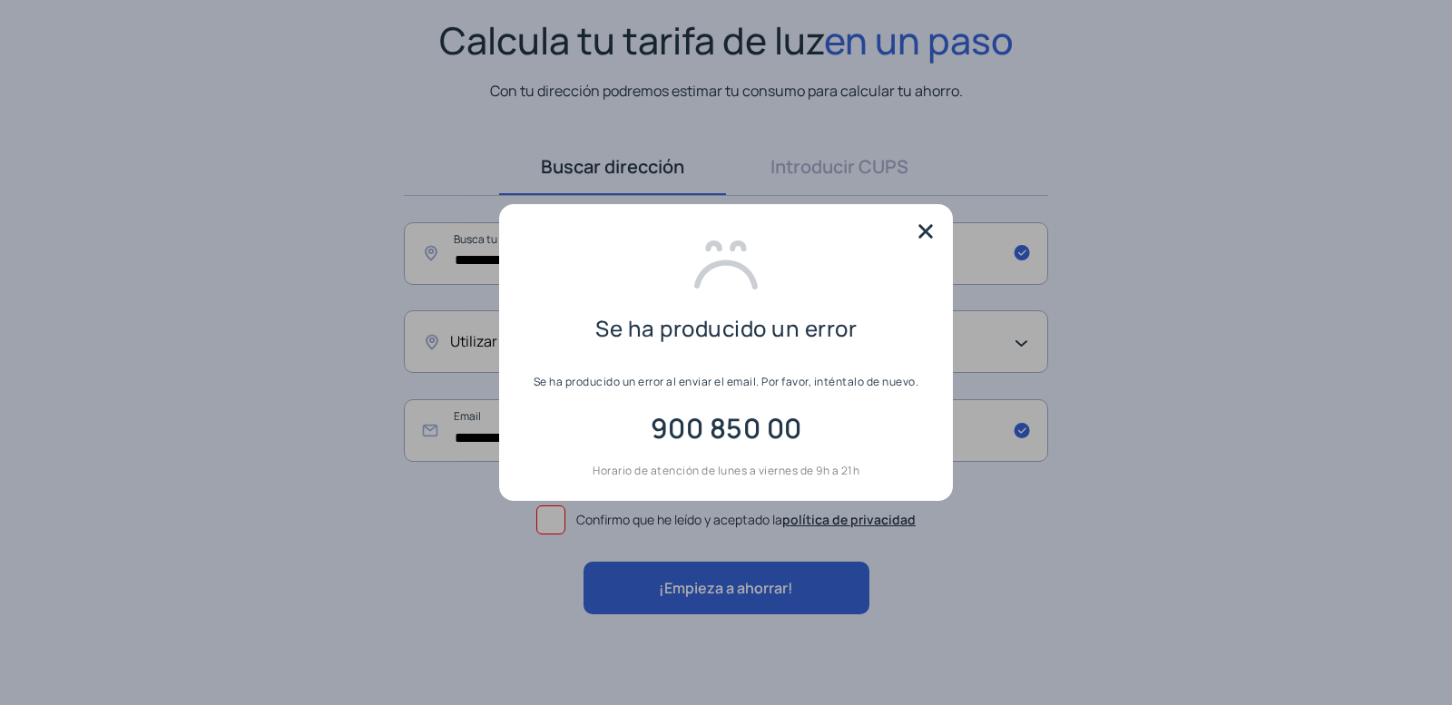
scroll to position [0, 0]
click at [925, 221] on img at bounding box center [925, 231] width 27 height 27
